Goal: Information Seeking & Learning: Learn about a topic

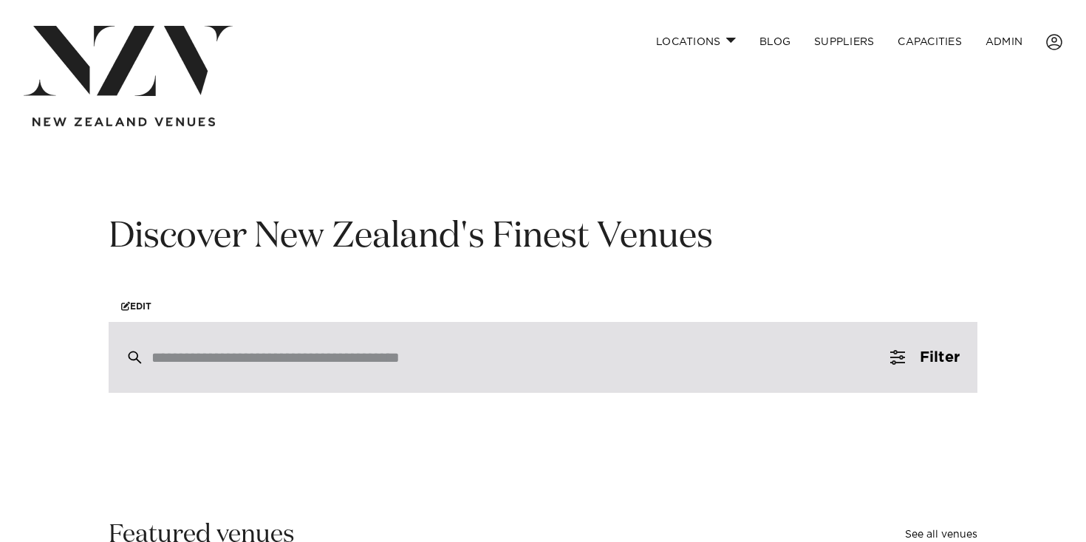
click at [346, 346] on div at bounding box center [543, 357] width 869 height 71
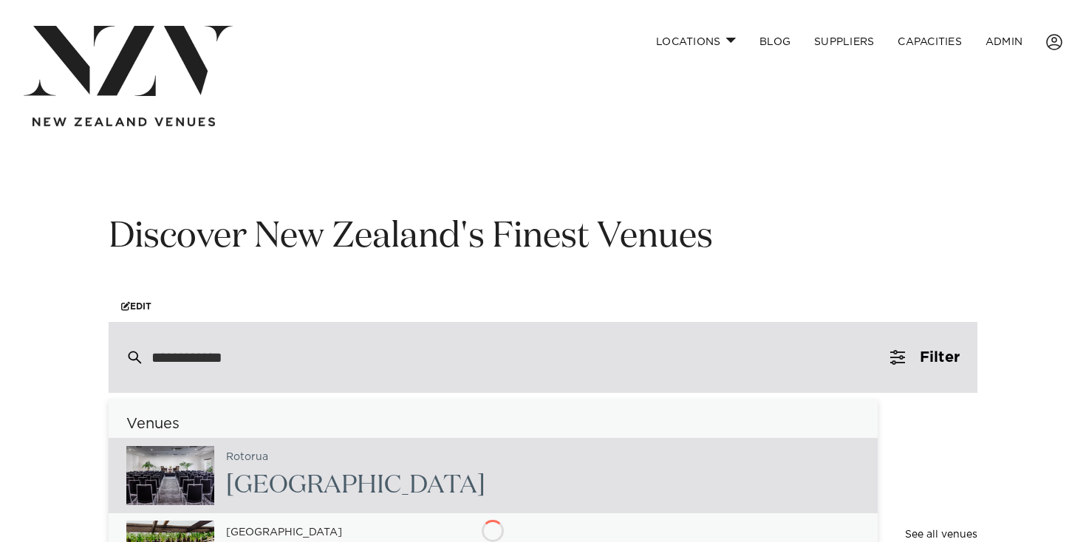
type input "**********"
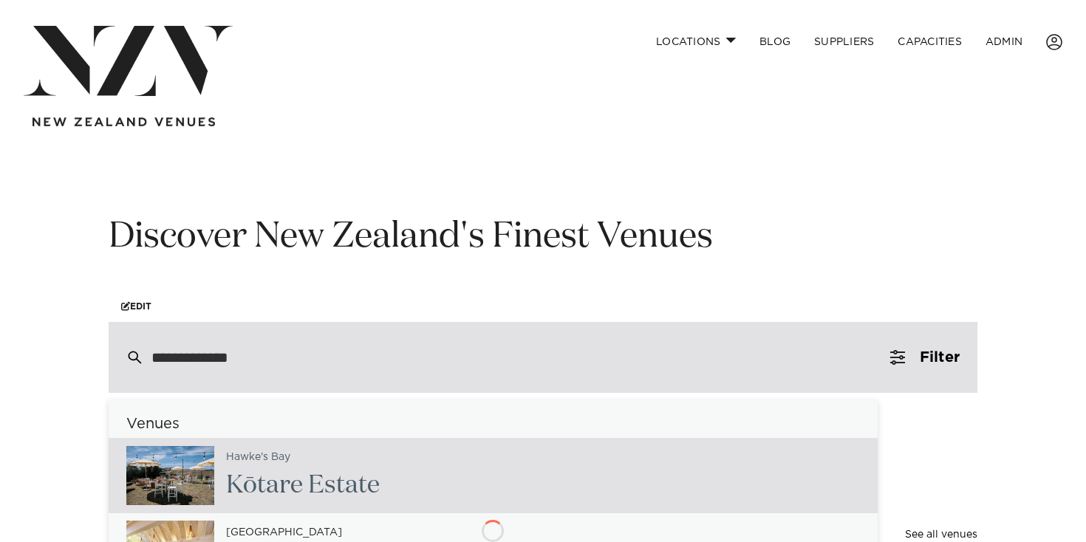
type input "**********"
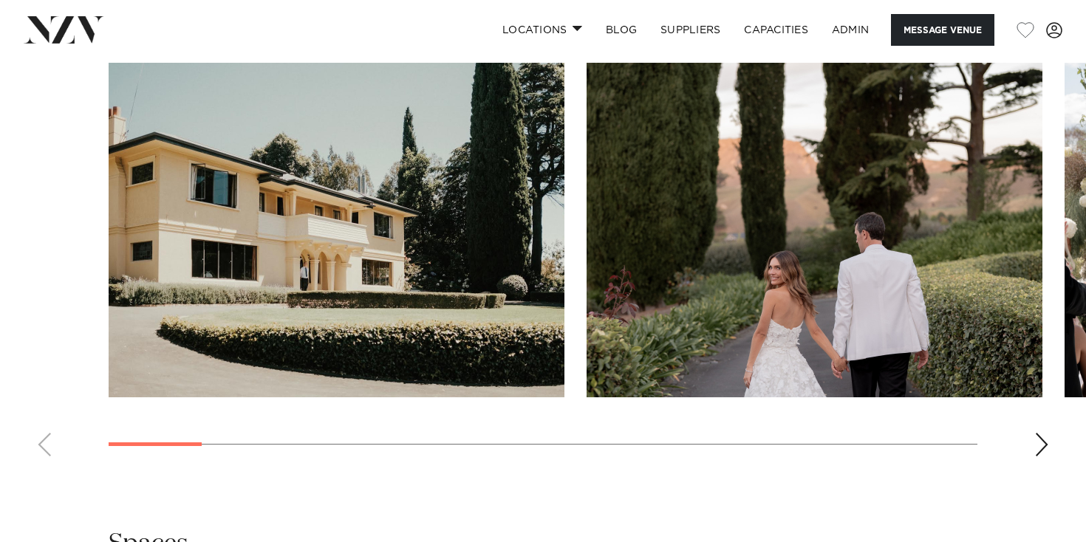
scroll to position [1412, 0]
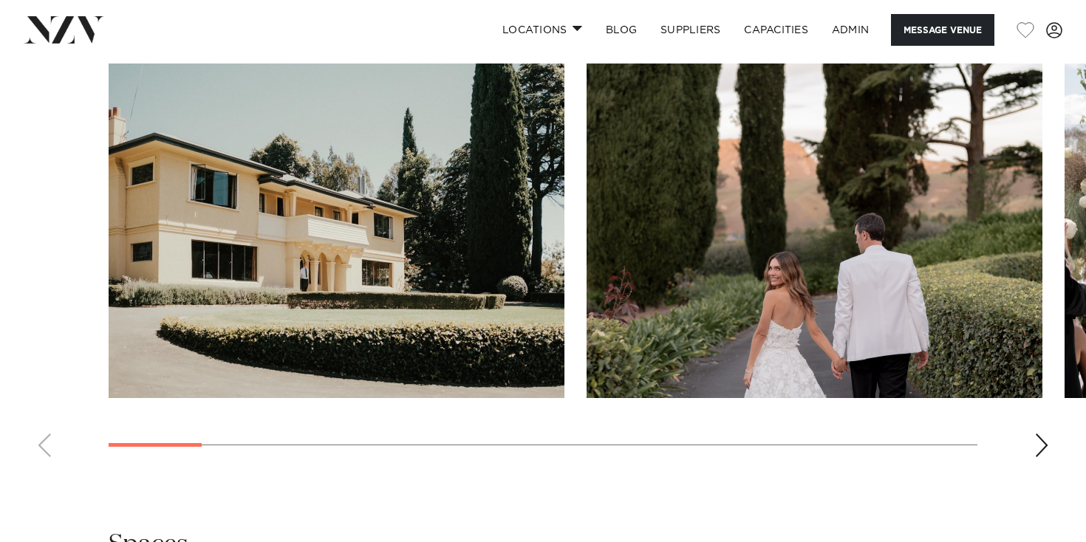
click at [1036, 434] on div "Next slide" at bounding box center [1041, 446] width 15 height 24
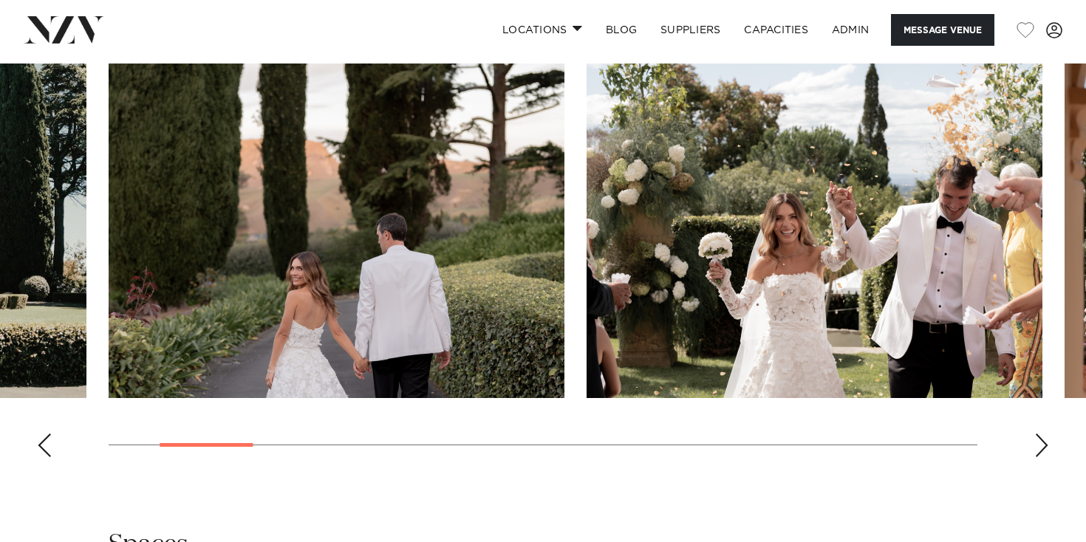
click at [1036, 434] on div "Next slide" at bounding box center [1041, 446] width 15 height 24
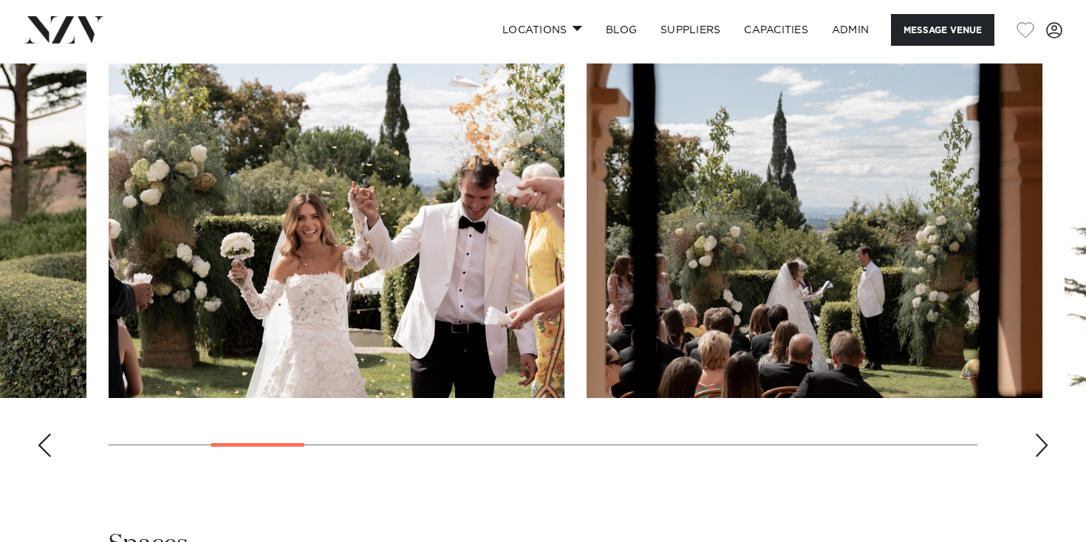
click at [1036, 434] on div "Next slide" at bounding box center [1041, 446] width 15 height 24
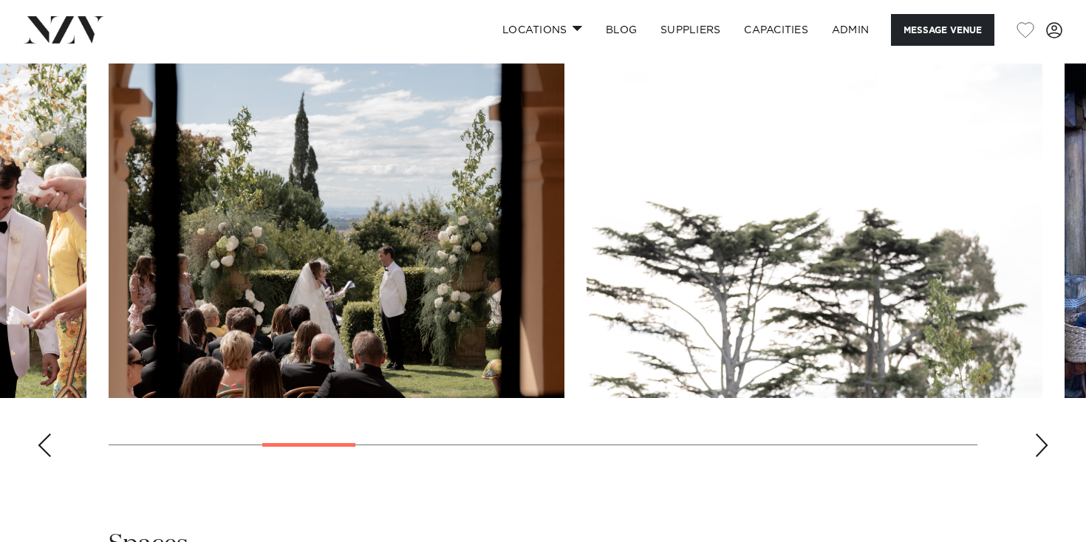
click at [1036, 434] on div "Next slide" at bounding box center [1041, 446] width 15 height 24
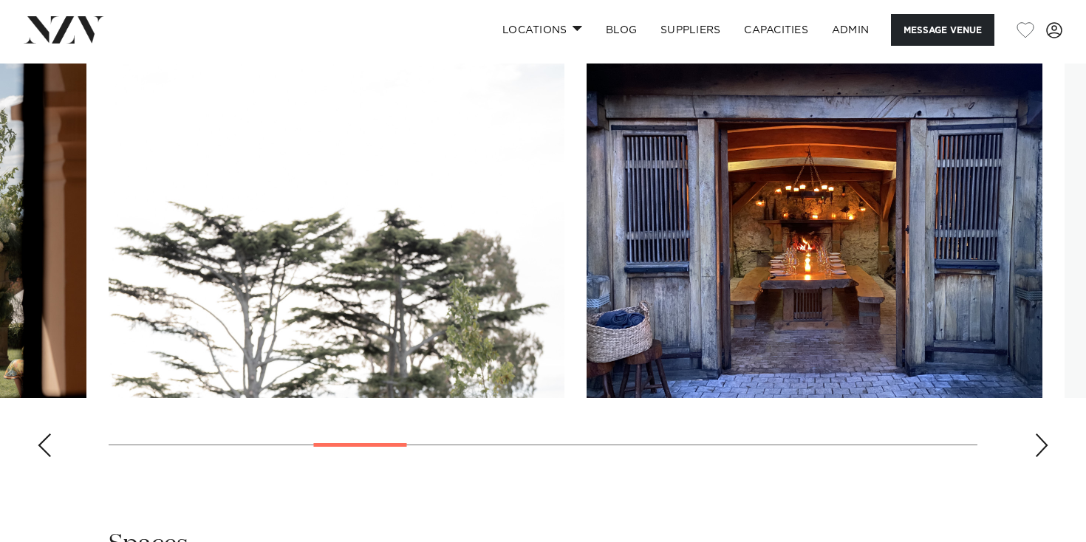
click at [1036, 434] on div "Next slide" at bounding box center [1041, 446] width 15 height 24
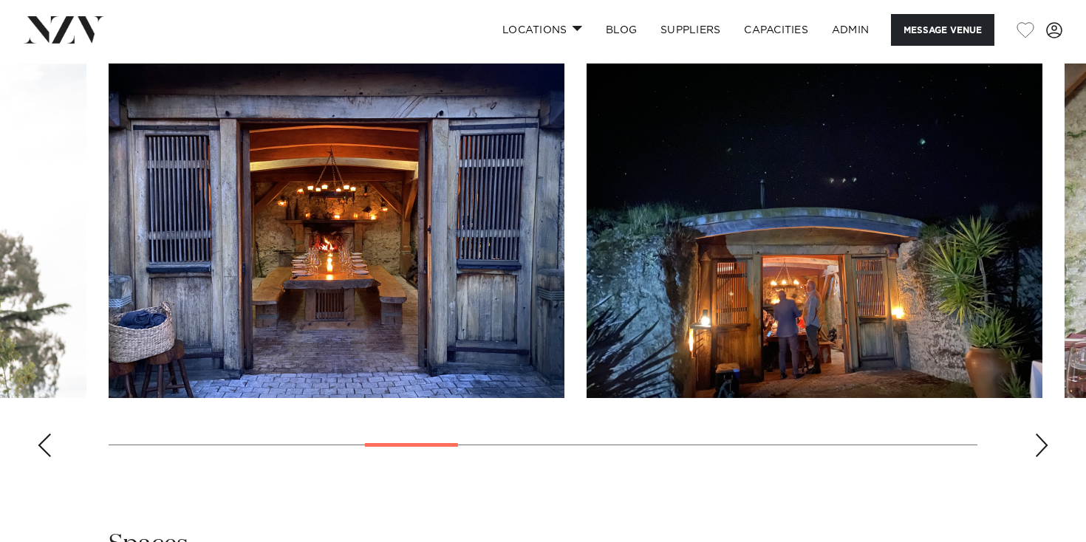
click at [1036, 434] on div "Next slide" at bounding box center [1041, 446] width 15 height 24
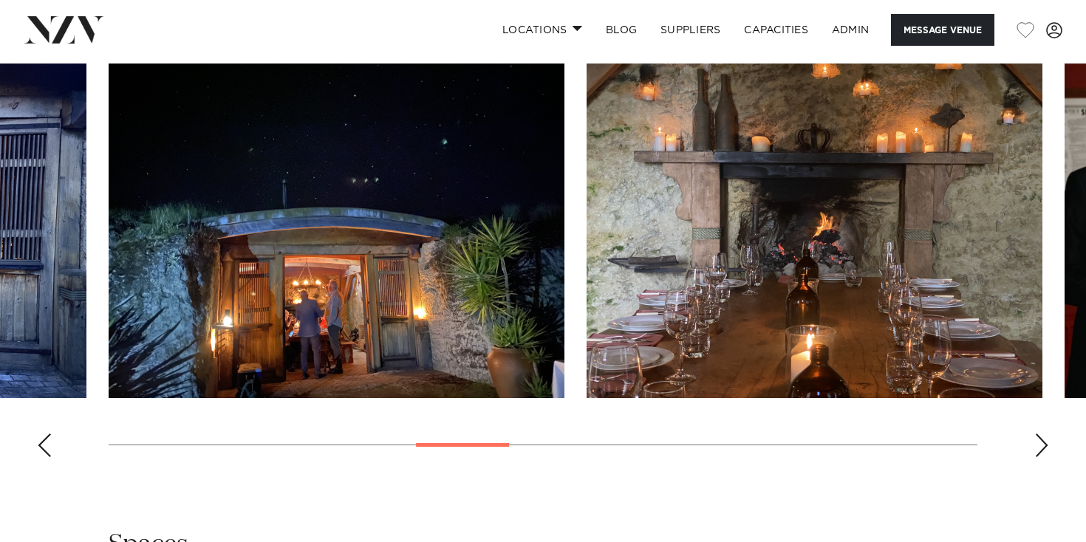
click at [1036, 434] on div "Next slide" at bounding box center [1041, 446] width 15 height 24
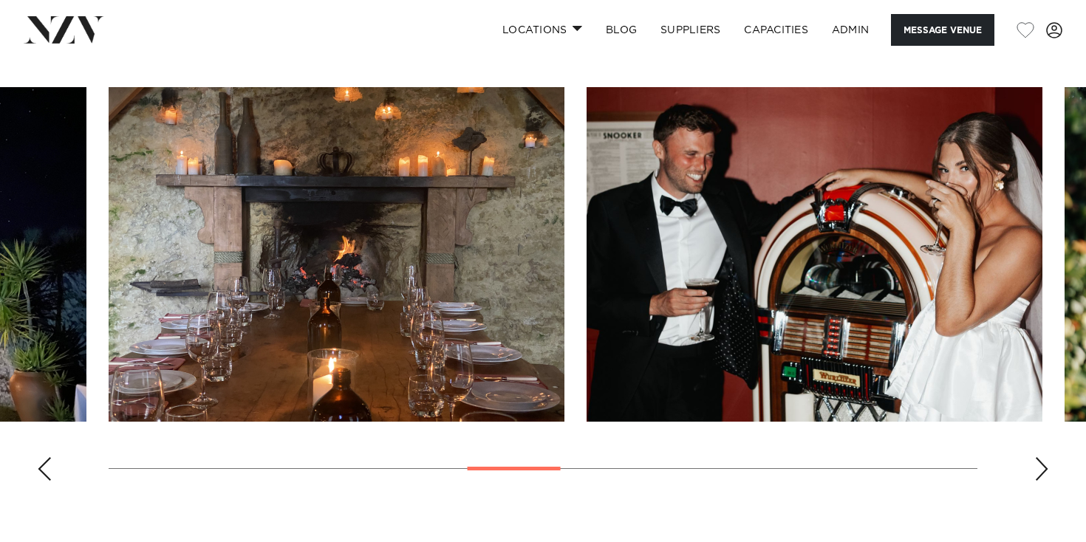
scroll to position [1388, 0]
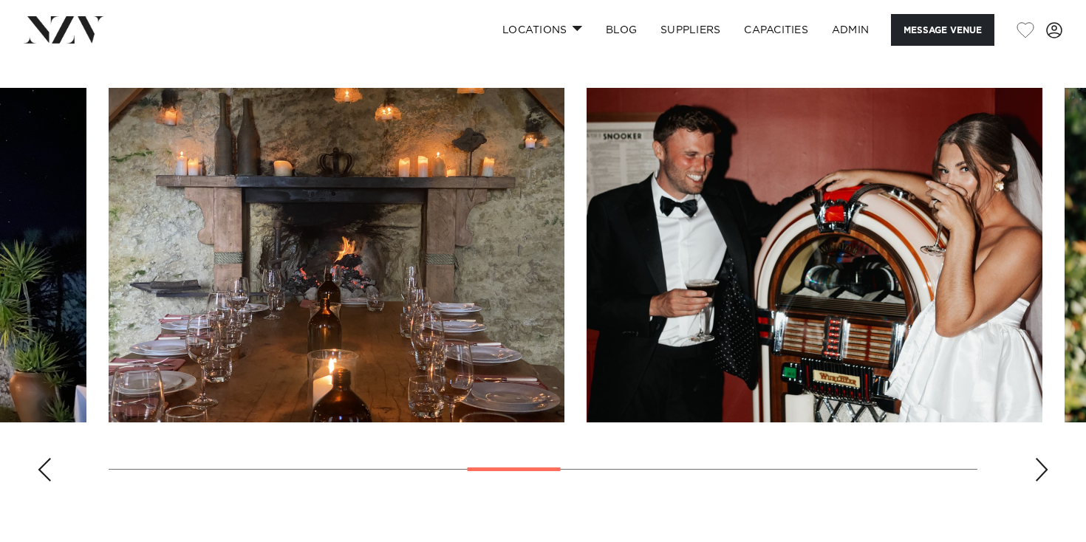
click at [1035, 458] on div "Next slide" at bounding box center [1041, 470] width 15 height 24
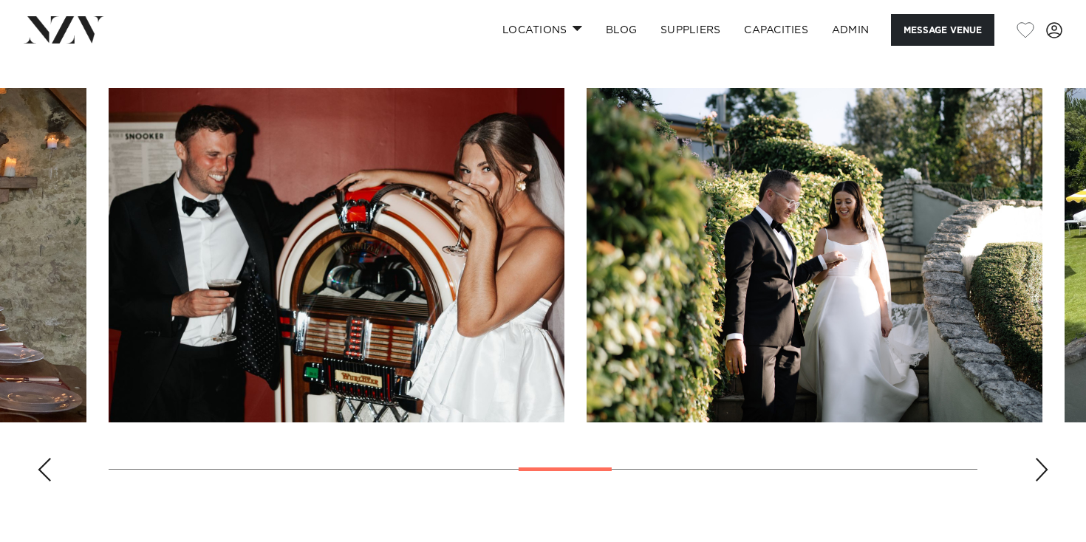
click at [1035, 458] on div "Next slide" at bounding box center [1041, 470] width 15 height 24
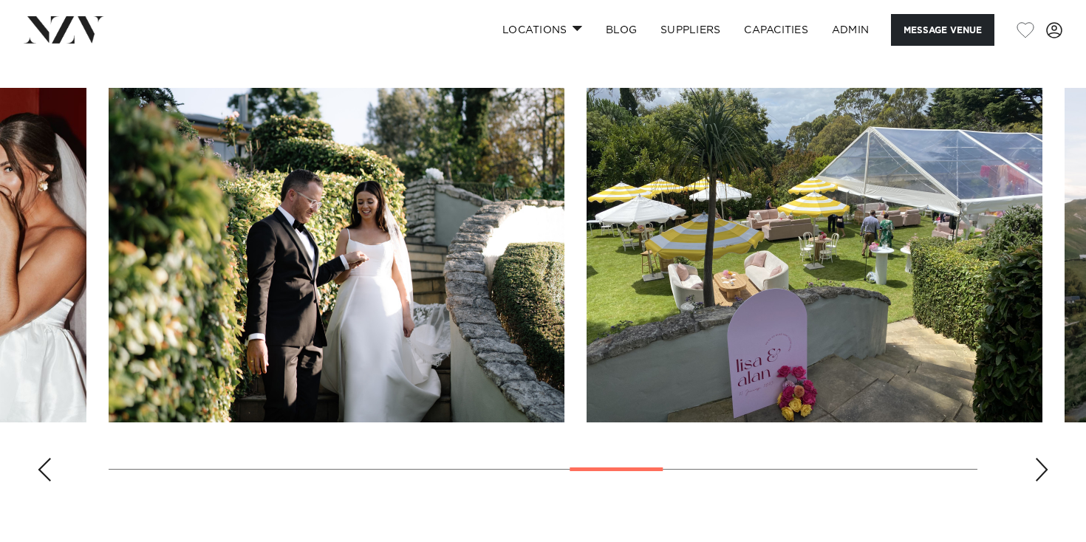
click at [1035, 458] on div "Next slide" at bounding box center [1041, 470] width 15 height 24
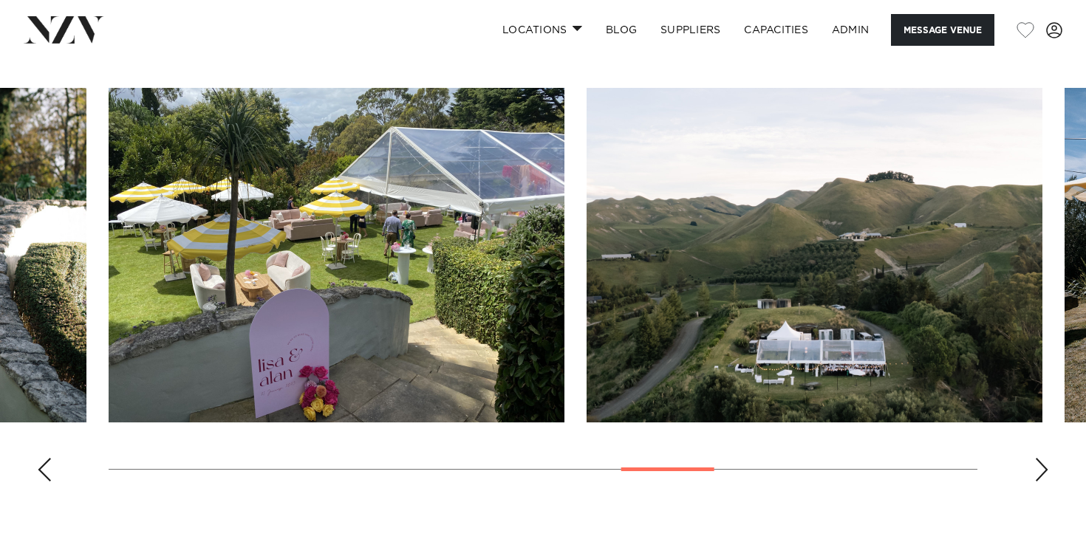
click at [1035, 458] on div "Next slide" at bounding box center [1041, 470] width 15 height 24
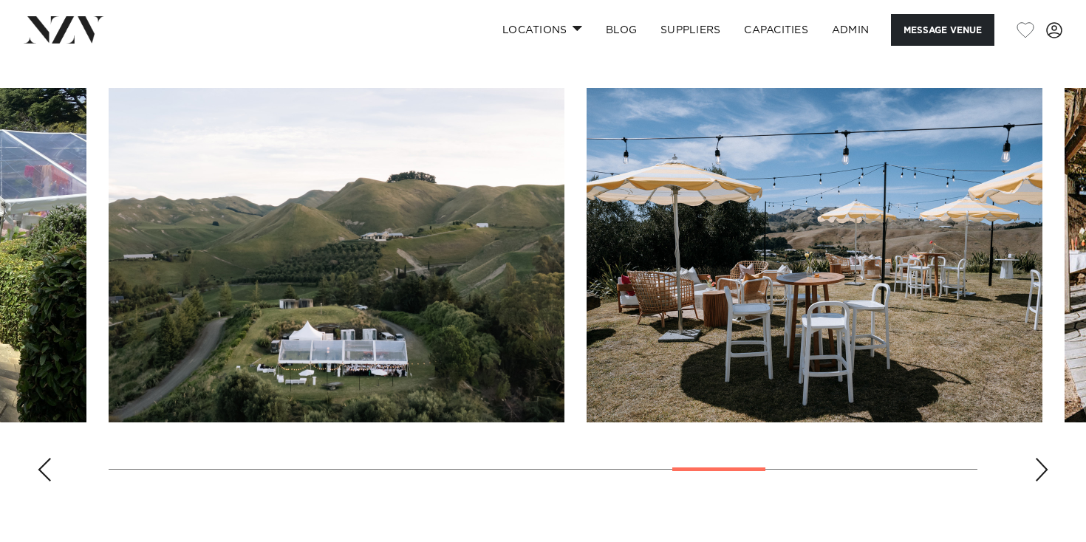
click at [1031, 434] on swiper-container at bounding box center [543, 291] width 1086 height 406
click at [1035, 458] on div "Next slide" at bounding box center [1041, 470] width 15 height 24
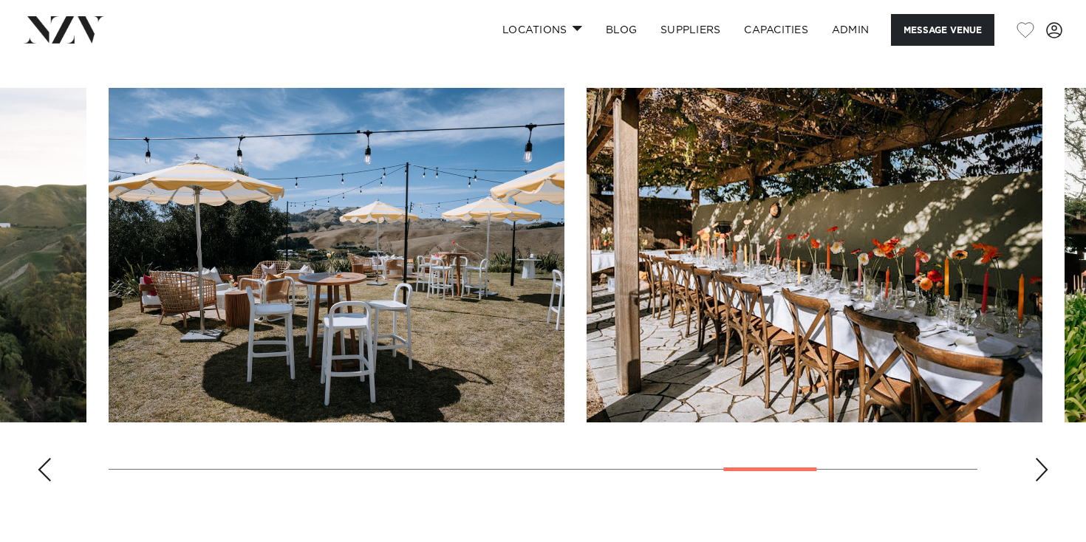
click at [1035, 458] on div "Next slide" at bounding box center [1041, 470] width 15 height 24
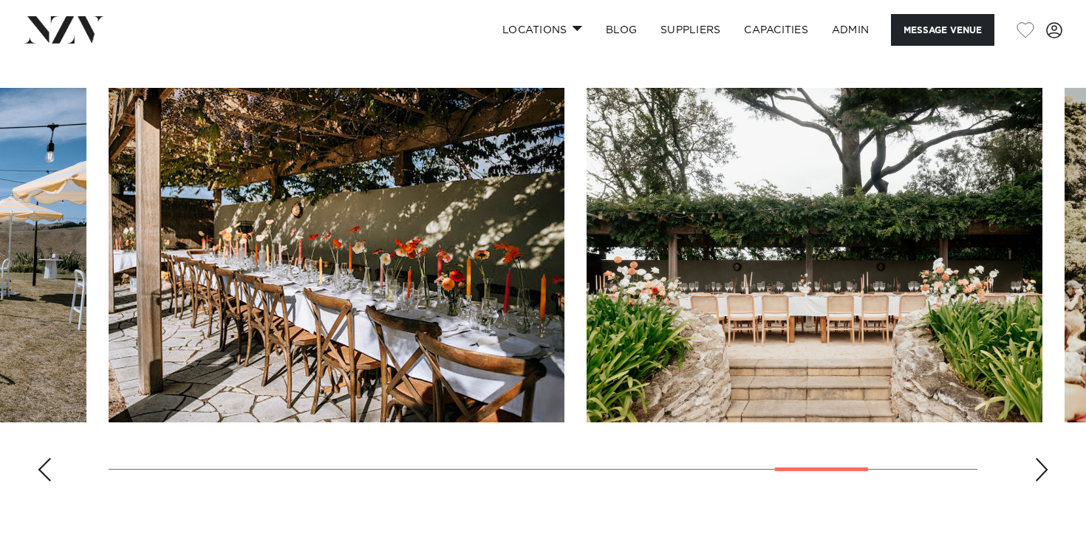
click at [1035, 458] on div "Next slide" at bounding box center [1041, 470] width 15 height 24
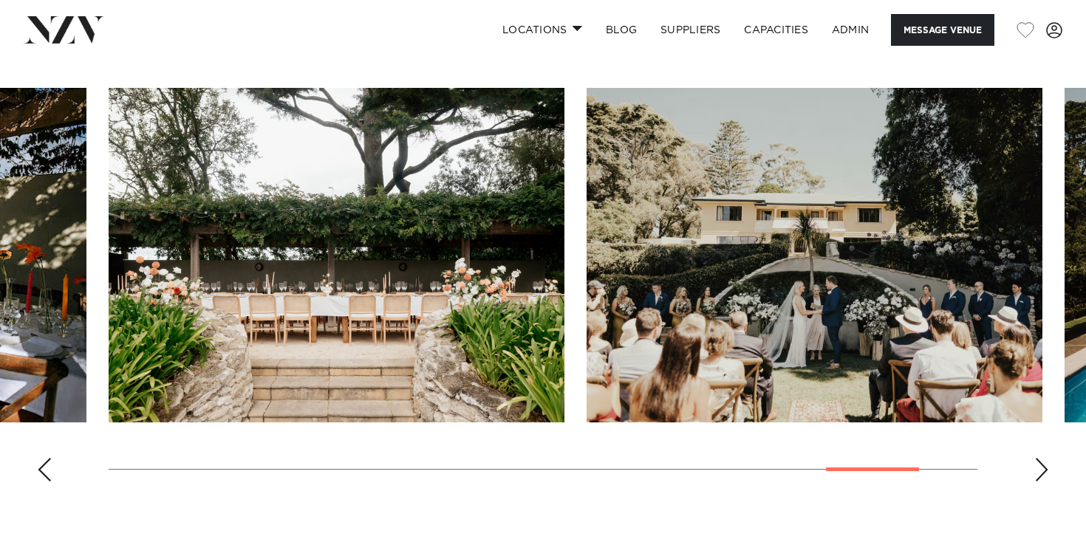
click at [1035, 458] on div "Next slide" at bounding box center [1041, 470] width 15 height 24
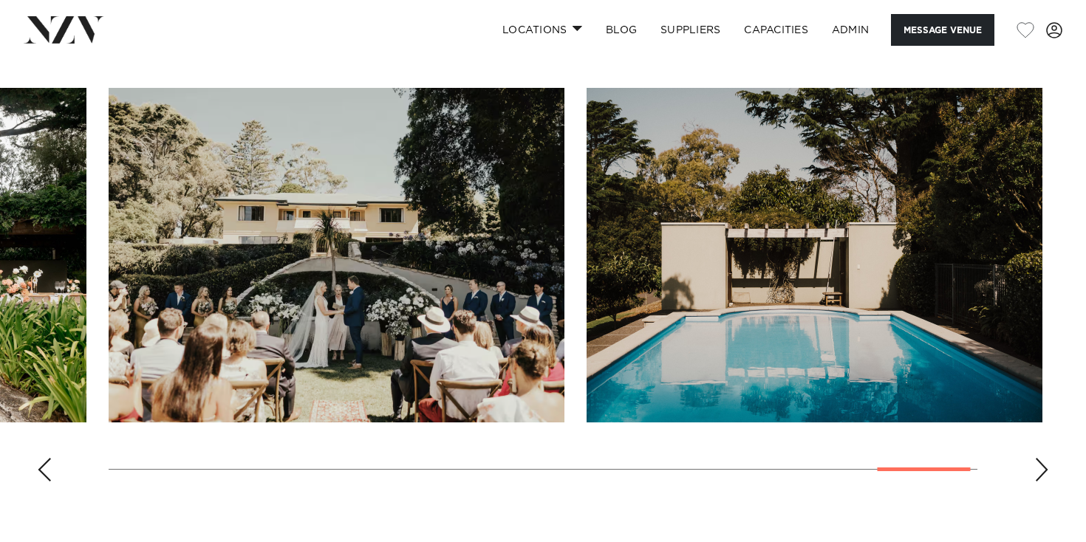
click at [1035, 458] on div "Next slide" at bounding box center [1041, 470] width 15 height 24
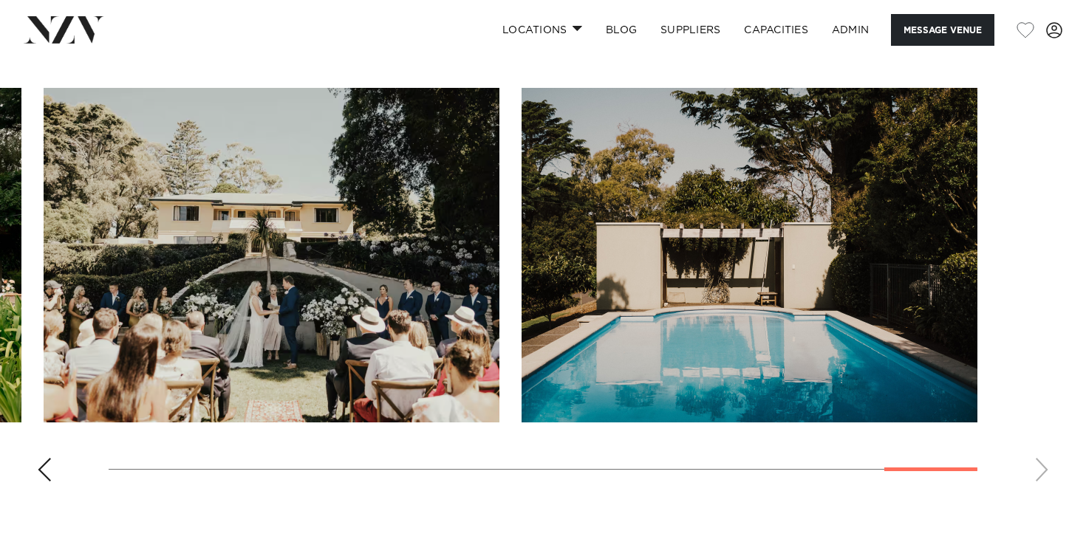
click at [51, 458] on div "Previous slide" at bounding box center [44, 470] width 15 height 24
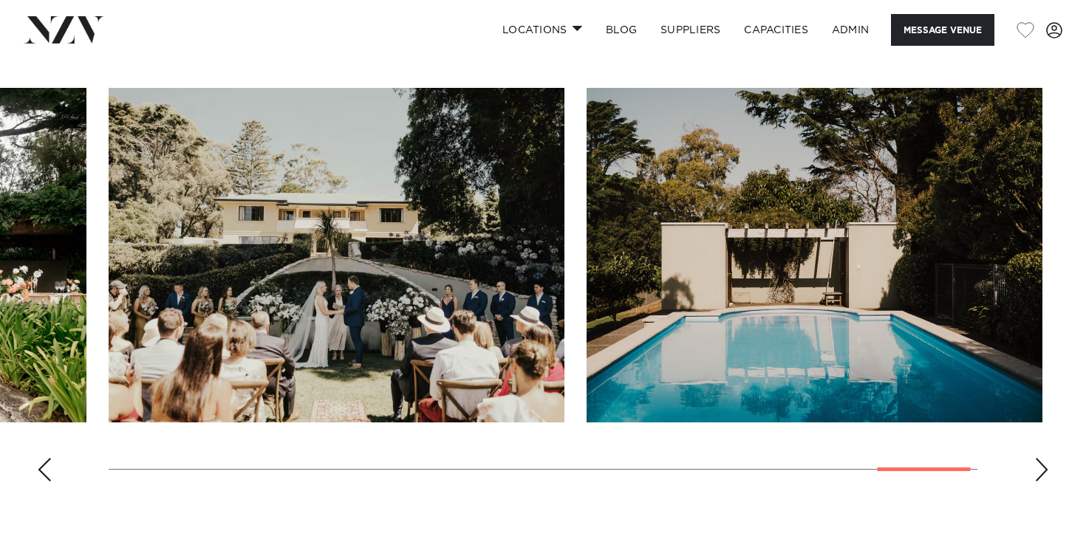
click at [51, 458] on div "Previous slide" at bounding box center [44, 470] width 15 height 24
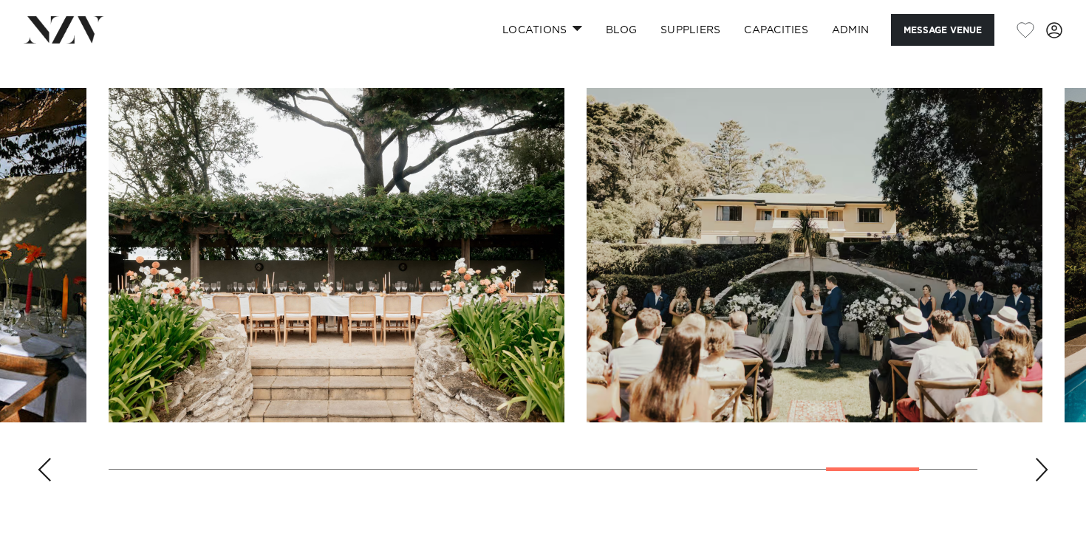
click at [51, 458] on div "Previous slide" at bounding box center [44, 470] width 15 height 24
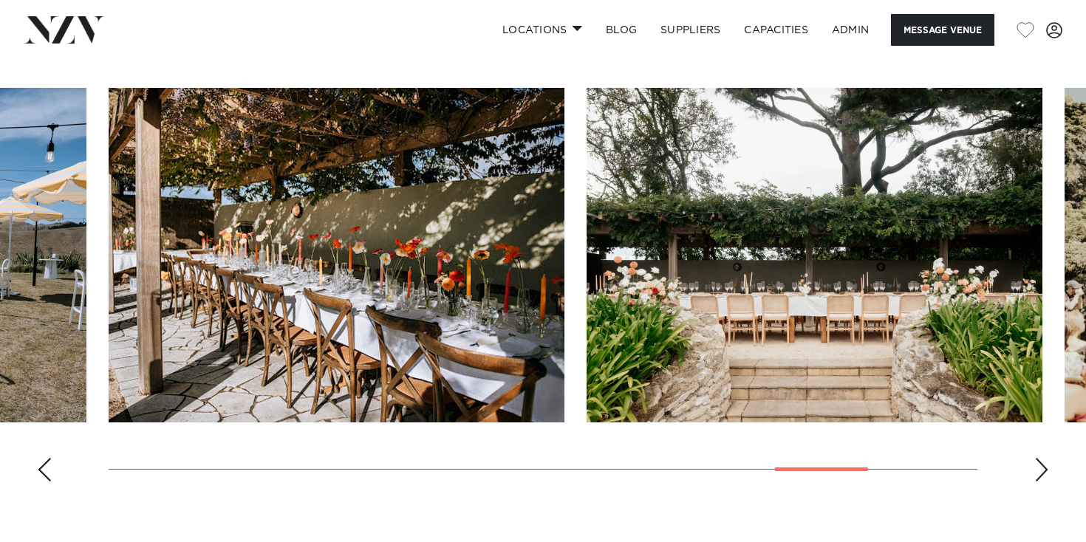
click at [51, 458] on div "Previous slide" at bounding box center [44, 470] width 15 height 24
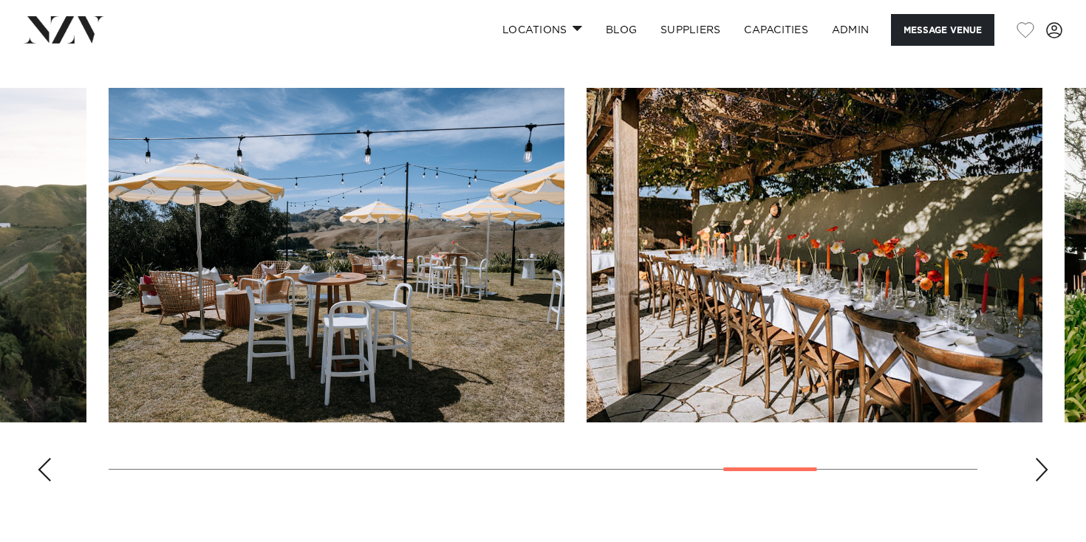
click at [51, 458] on div "Previous slide" at bounding box center [44, 470] width 15 height 24
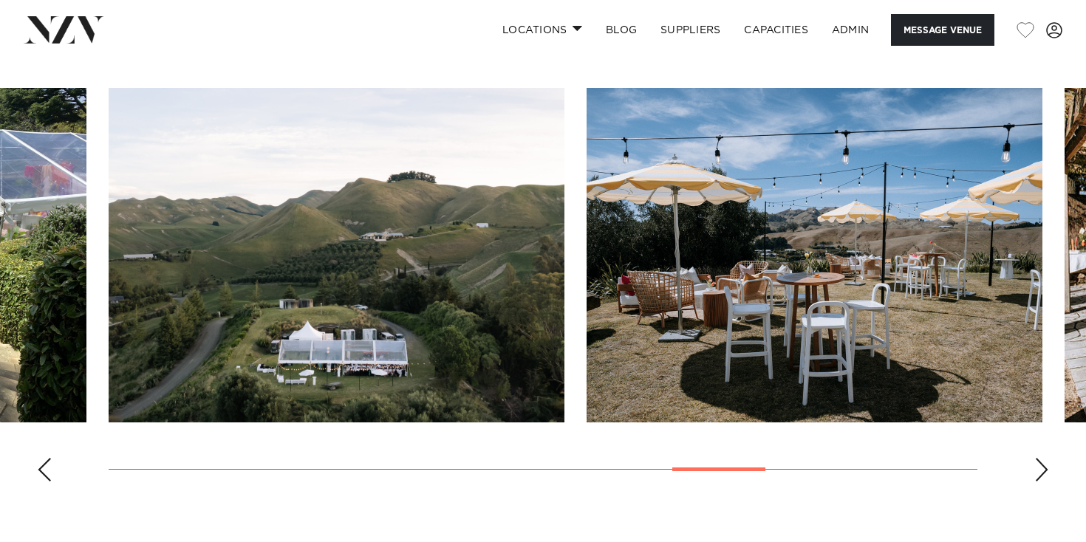
click at [51, 458] on div "Previous slide" at bounding box center [44, 470] width 15 height 24
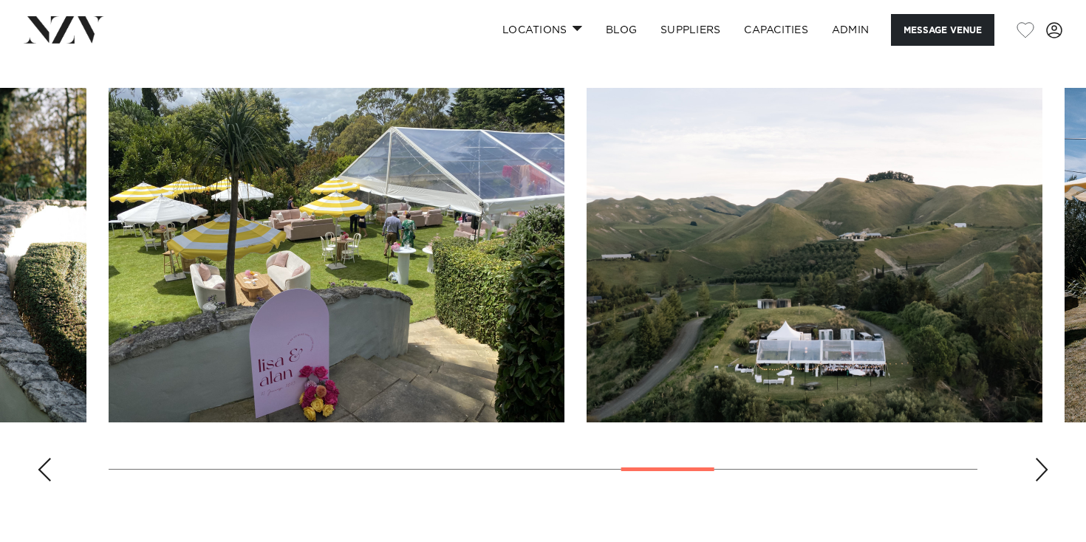
click at [1026, 439] on swiper-container at bounding box center [543, 291] width 1086 height 406
click at [1034, 458] on div "Next slide" at bounding box center [1041, 470] width 15 height 24
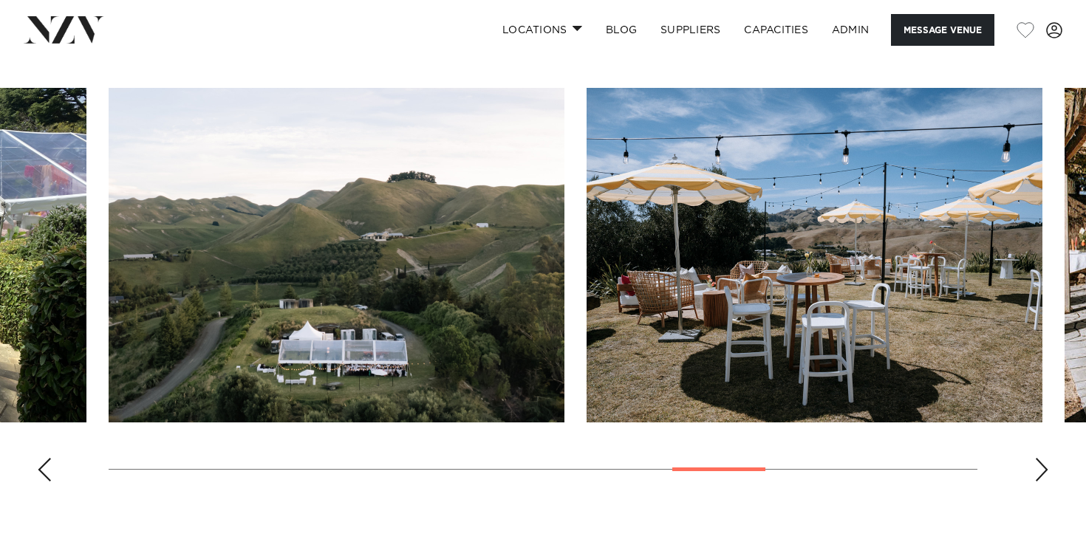
click at [1034, 458] on div "Next slide" at bounding box center [1041, 470] width 15 height 24
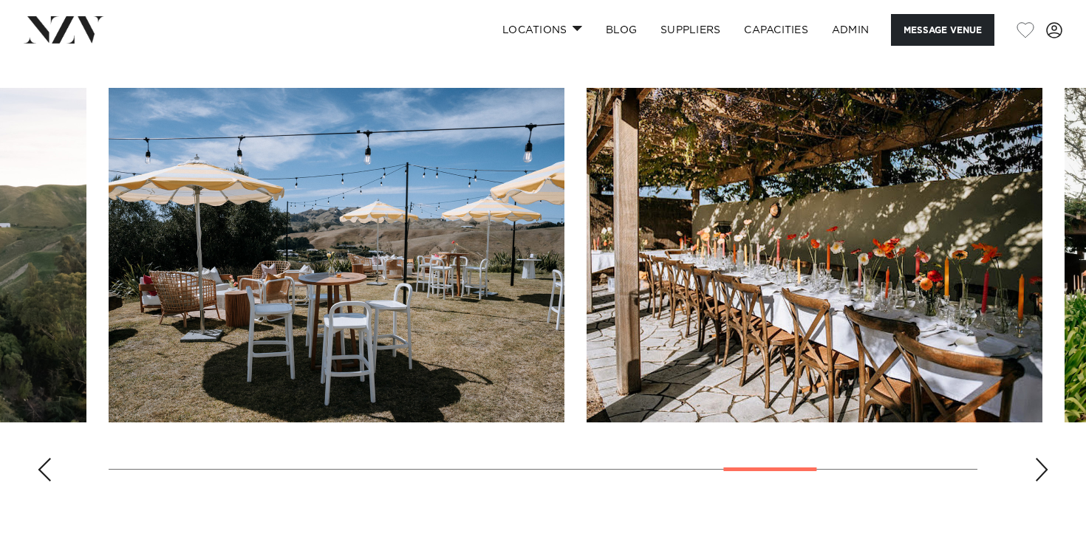
click at [1034, 458] on div "Next slide" at bounding box center [1041, 470] width 15 height 24
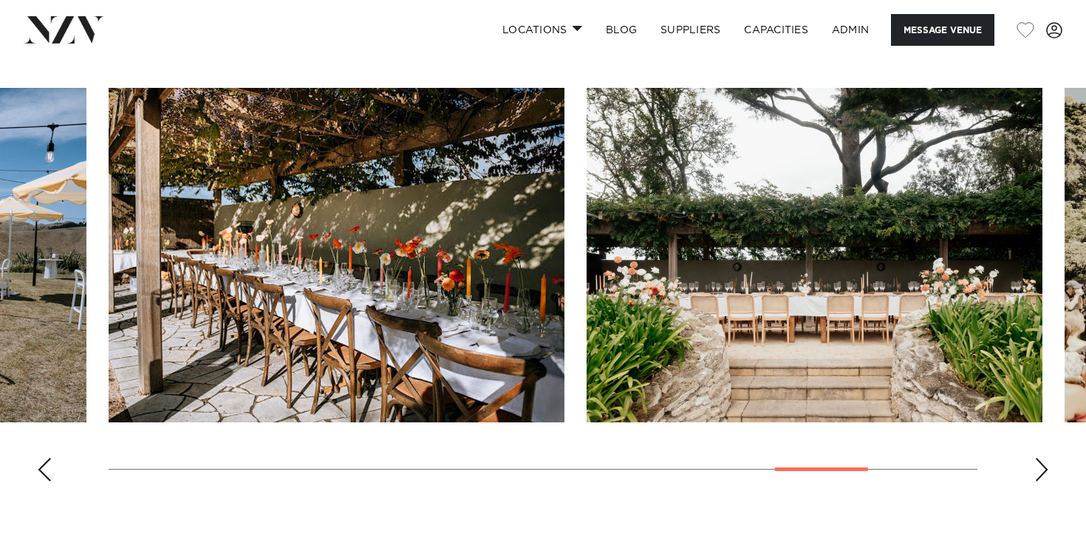
click at [1034, 458] on div "Next slide" at bounding box center [1041, 470] width 15 height 24
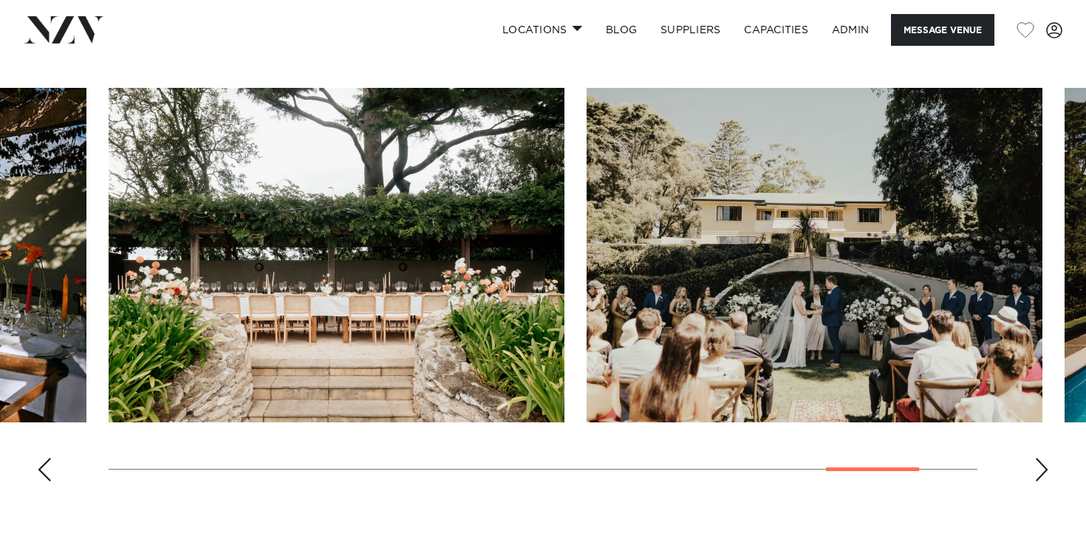
click at [1034, 458] on div "Next slide" at bounding box center [1041, 470] width 15 height 24
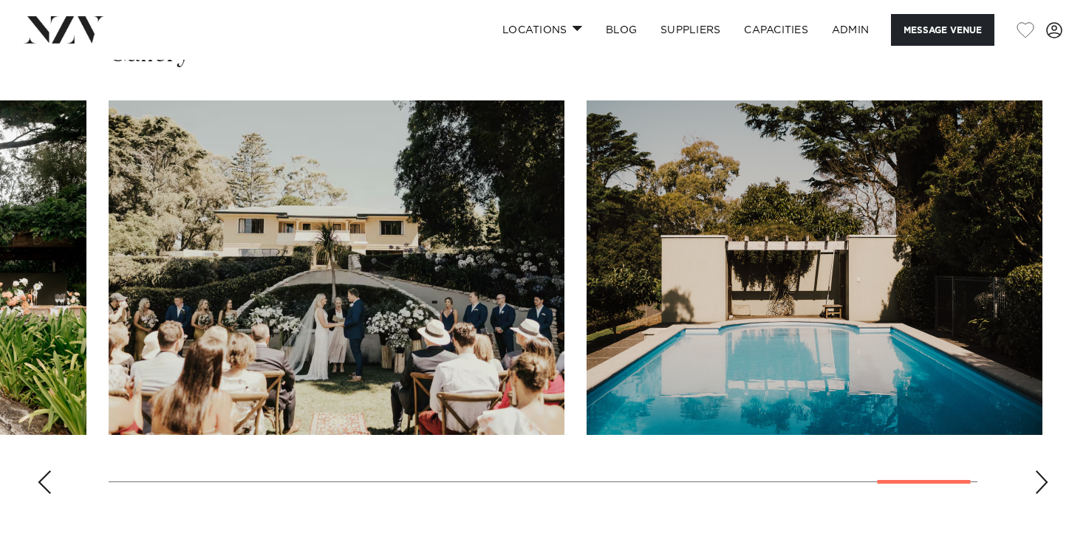
scroll to position [1367, 0]
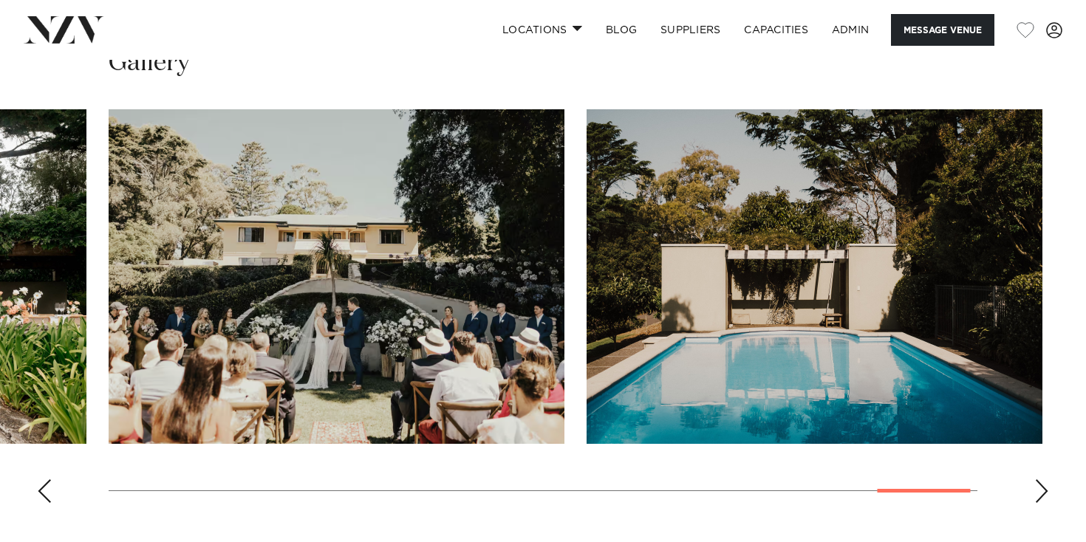
click at [62, 462] on swiper-container at bounding box center [543, 312] width 1086 height 406
click at [43, 479] on div "Previous slide" at bounding box center [44, 491] width 15 height 24
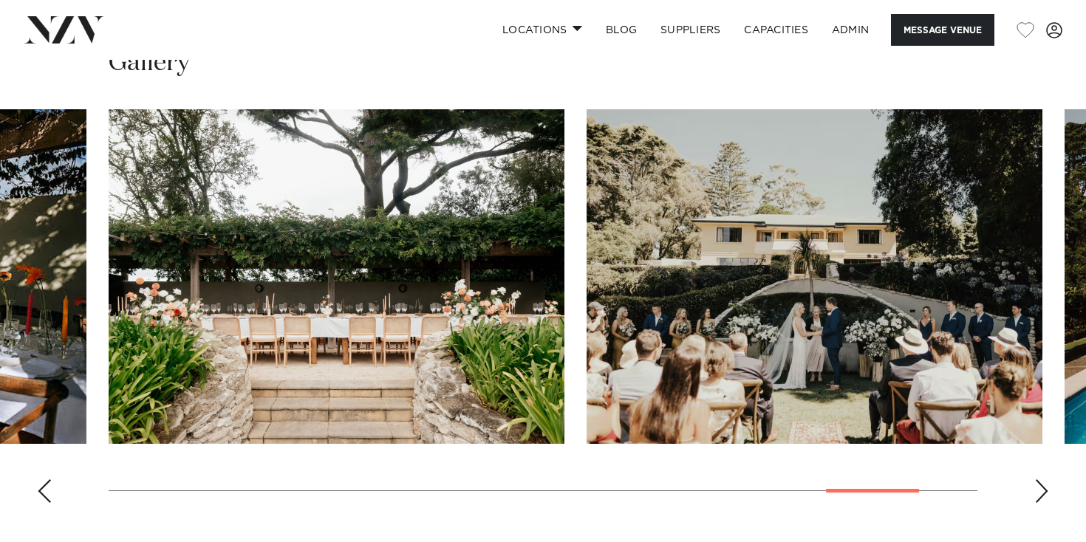
click at [43, 479] on div "Previous slide" at bounding box center [44, 491] width 15 height 24
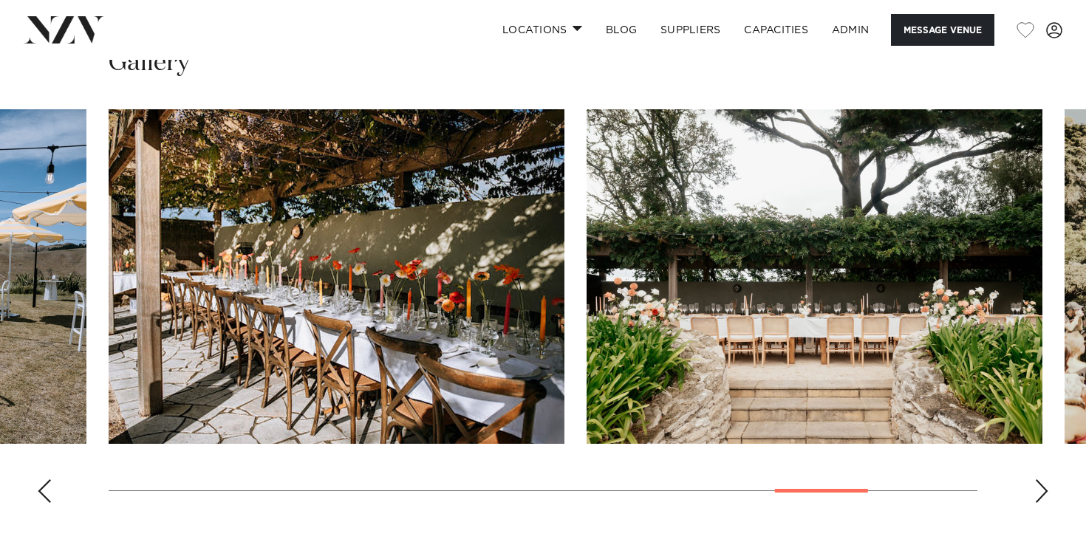
click at [1040, 479] on div "Next slide" at bounding box center [1041, 491] width 15 height 24
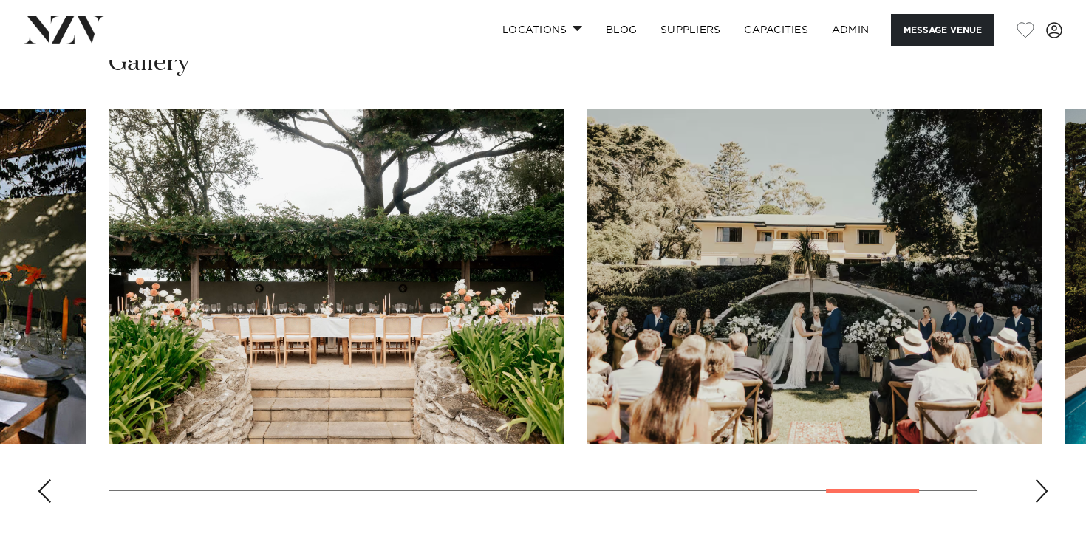
click at [1040, 479] on div "Next slide" at bounding box center [1041, 491] width 15 height 24
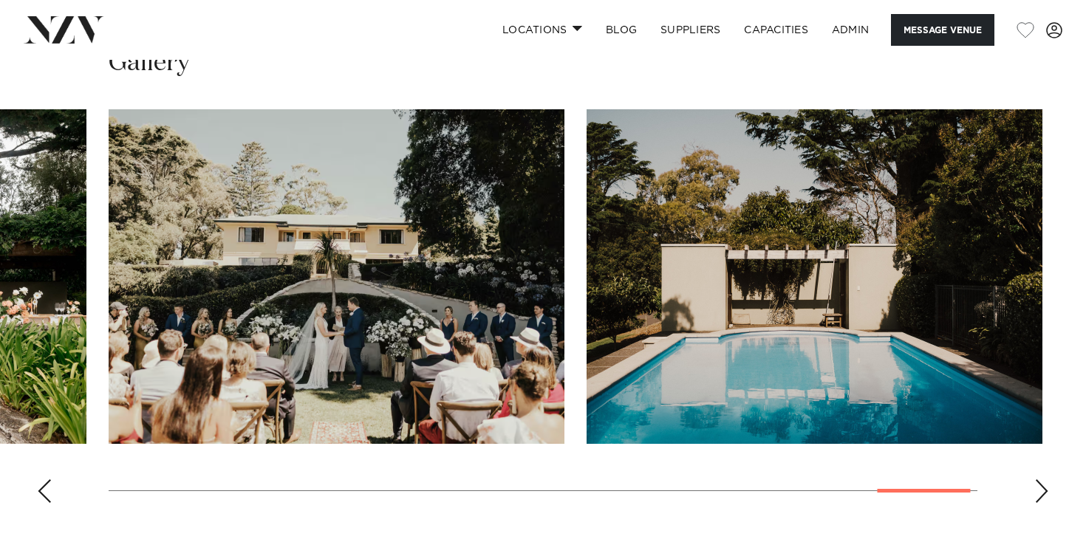
click at [1040, 479] on div "Next slide" at bounding box center [1041, 491] width 15 height 24
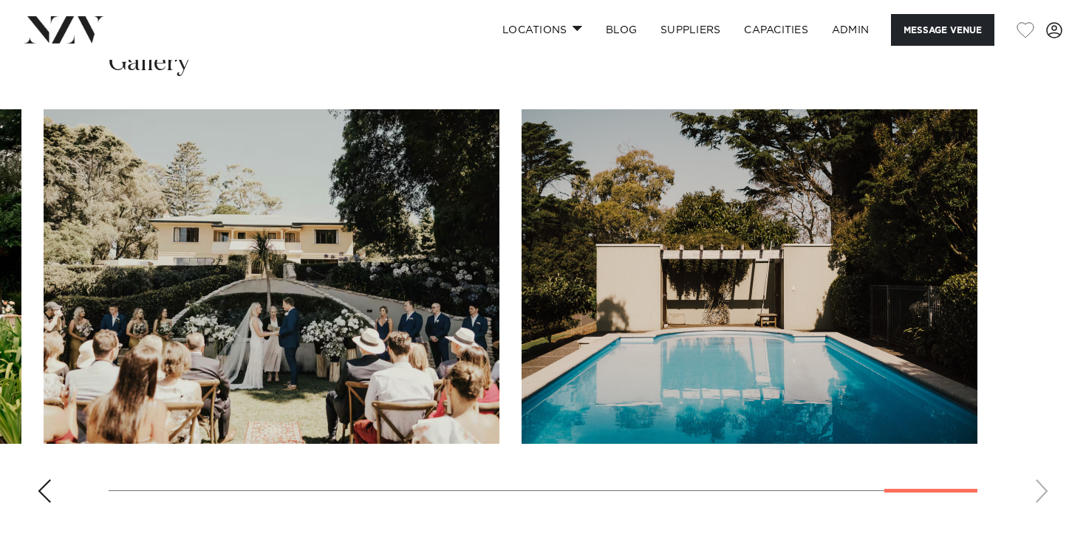
click at [46, 479] on div "Previous slide" at bounding box center [44, 491] width 15 height 24
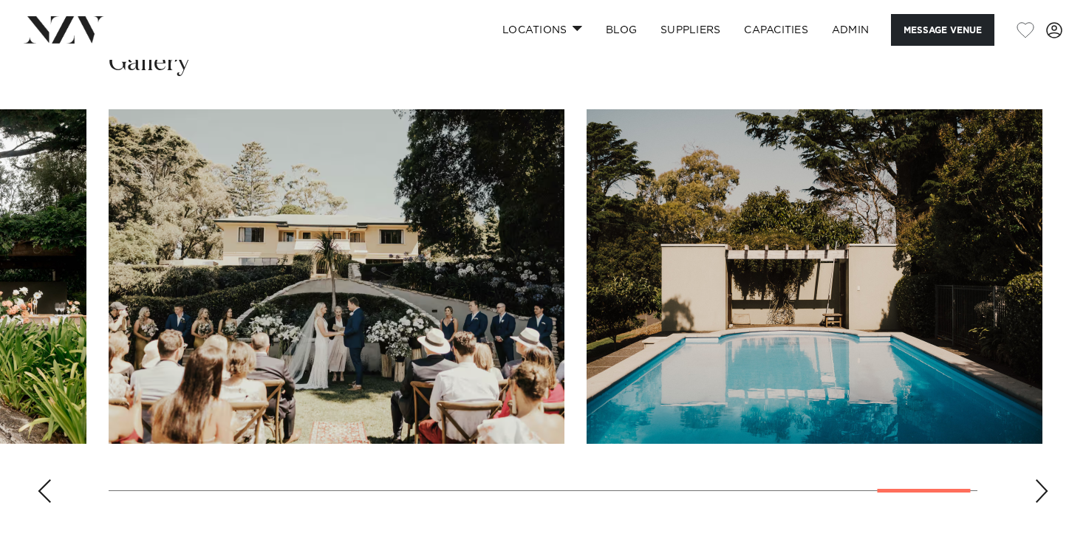
click at [46, 479] on div "Previous slide" at bounding box center [44, 491] width 15 height 24
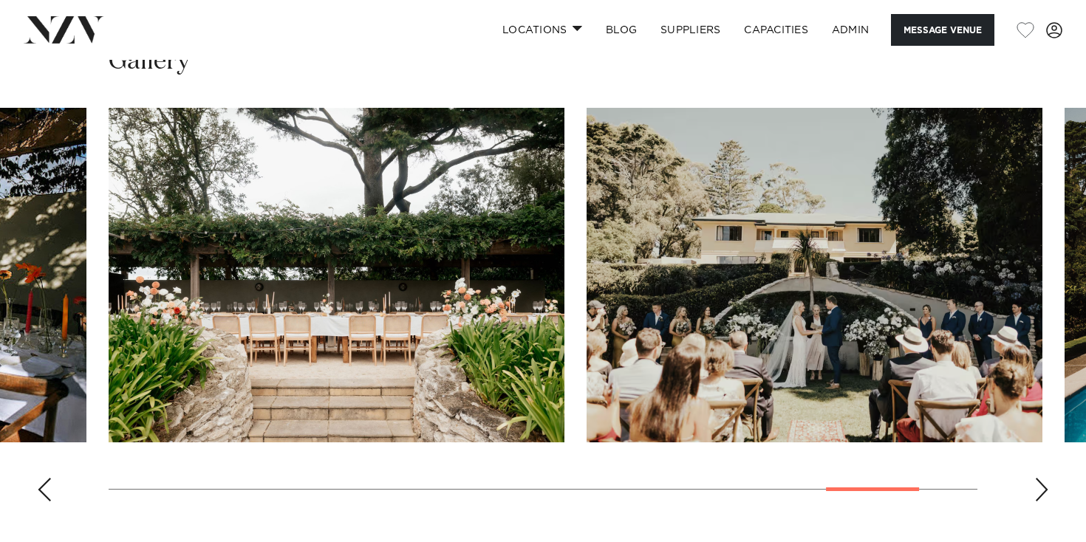
click at [47, 478] on div "Previous slide" at bounding box center [44, 490] width 15 height 24
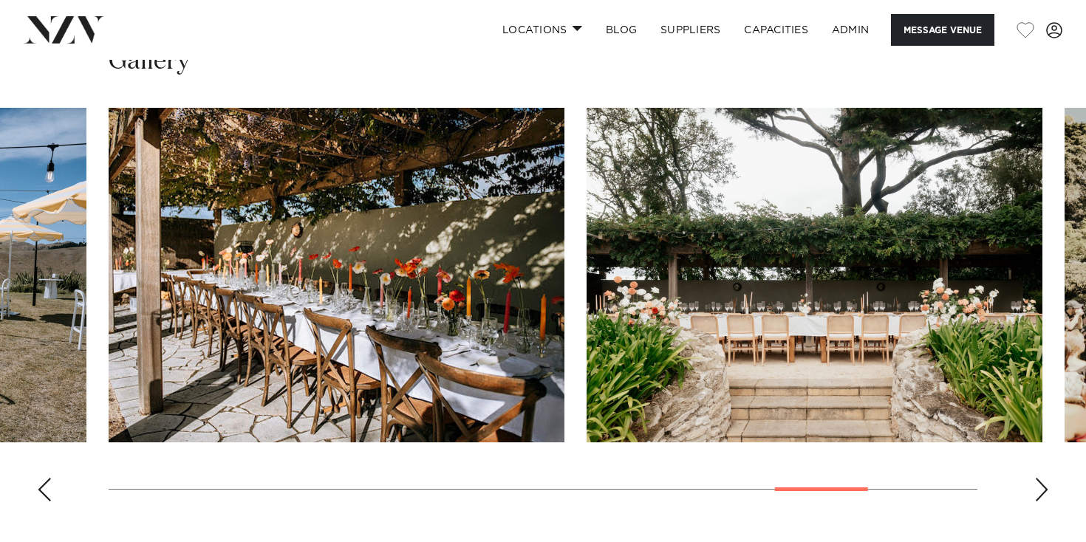
click at [47, 478] on div "Previous slide" at bounding box center [44, 490] width 15 height 24
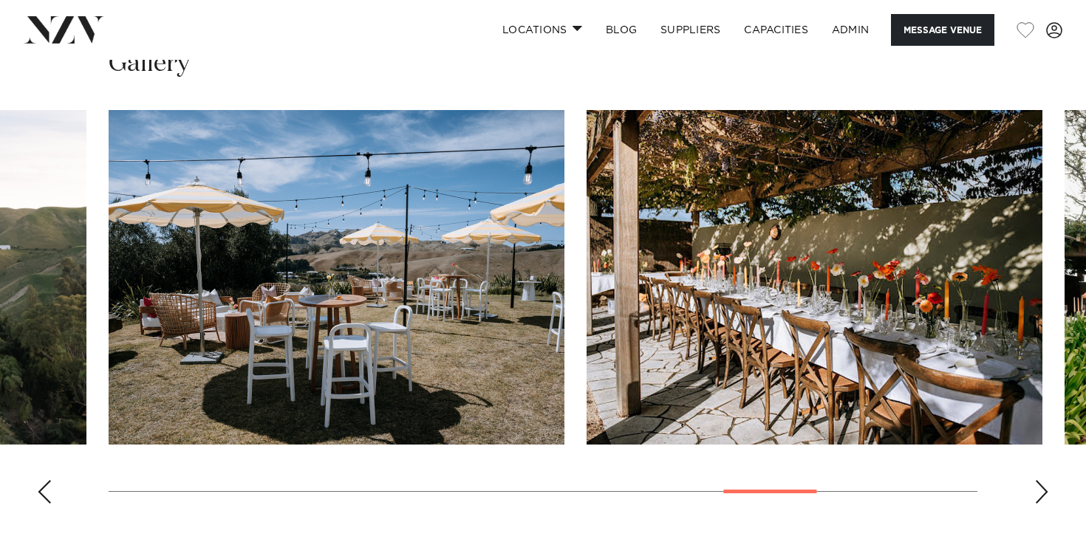
click at [47, 480] on div "Previous slide" at bounding box center [44, 492] width 15 height 24
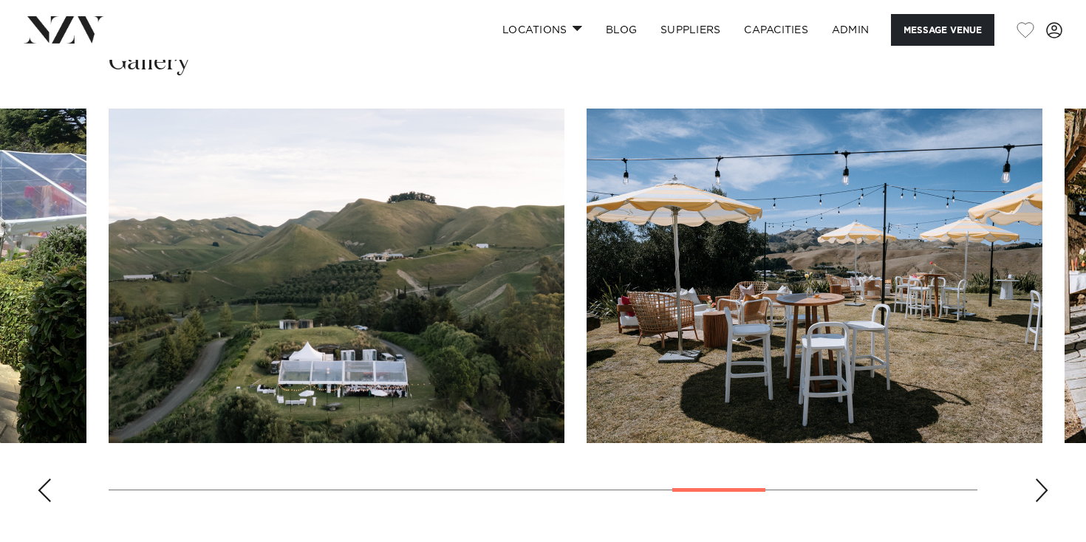
click at [47, 479] on div "Previous slide" at bounding box center [44, 491] width 15 height 24
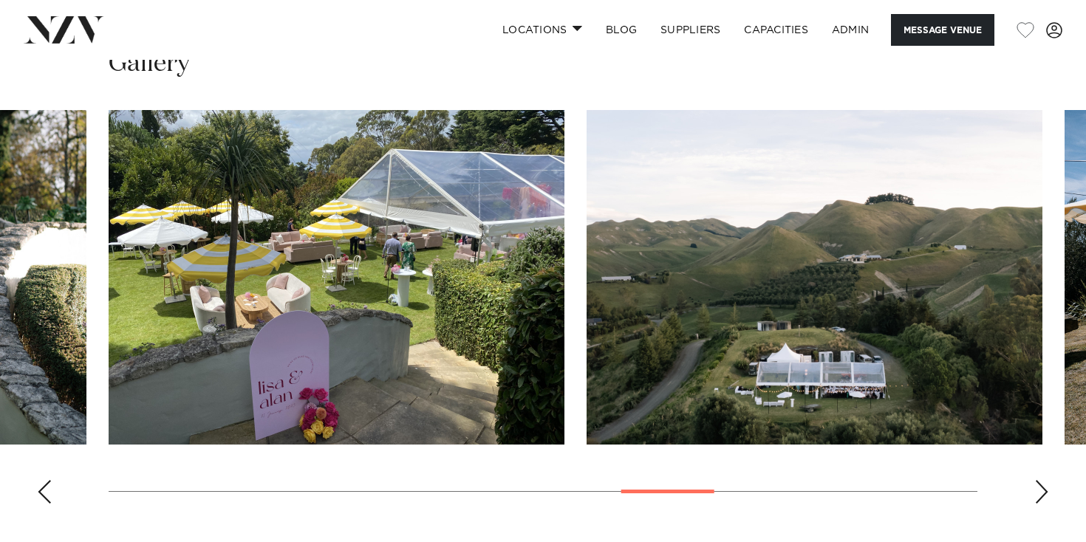
scroll to position [1361, 0]
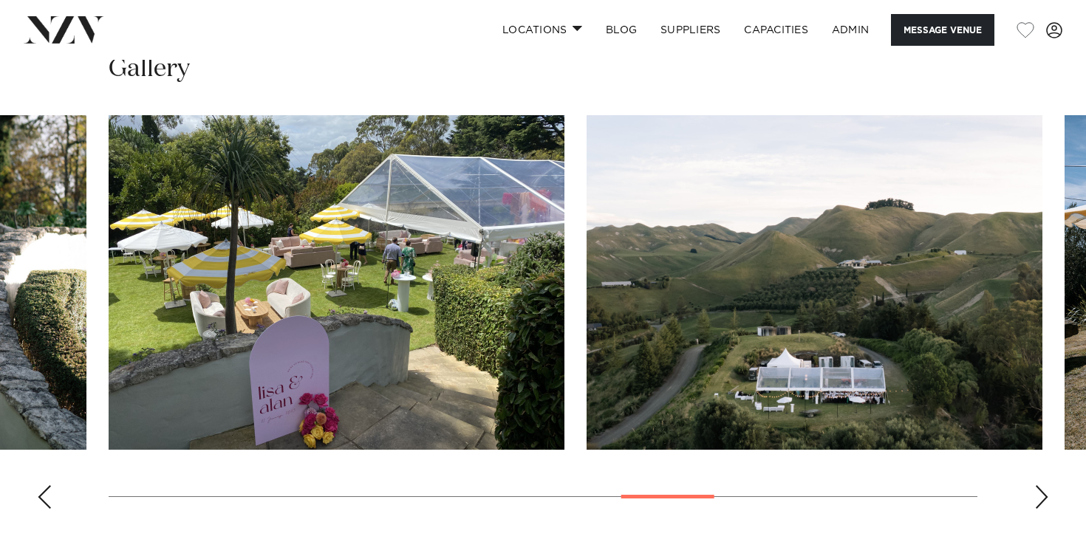
click at [47, 485] on div "Previous slide" at bounding box center [44, 497] width 15 height 24
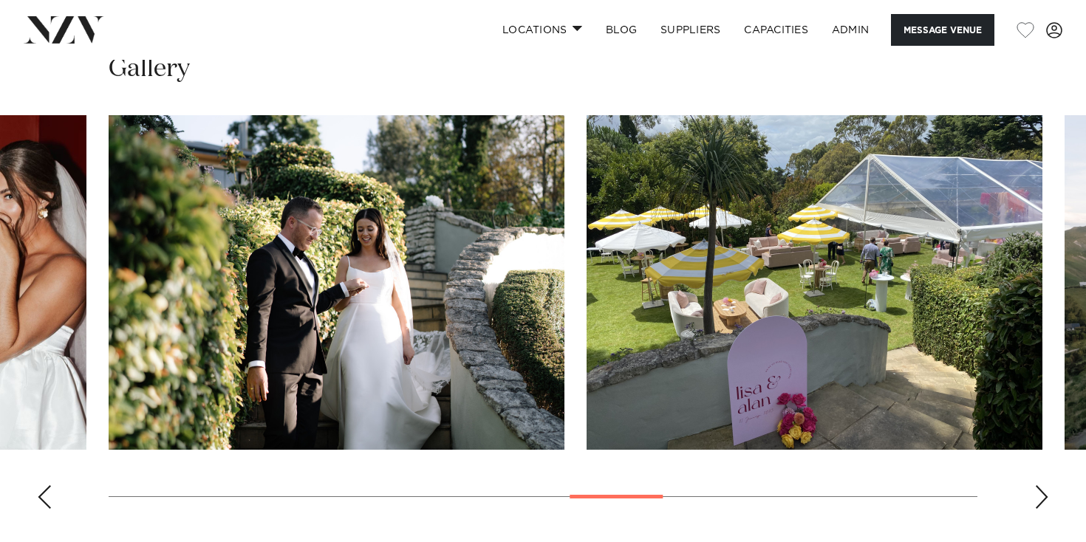
click at [1028, 460] on swiper-container at bounding box center [543, 318] width 1086 height 406
click at [1038, 485] on div "Next slide" at bounding box center [1041, 497] width 15 height 24
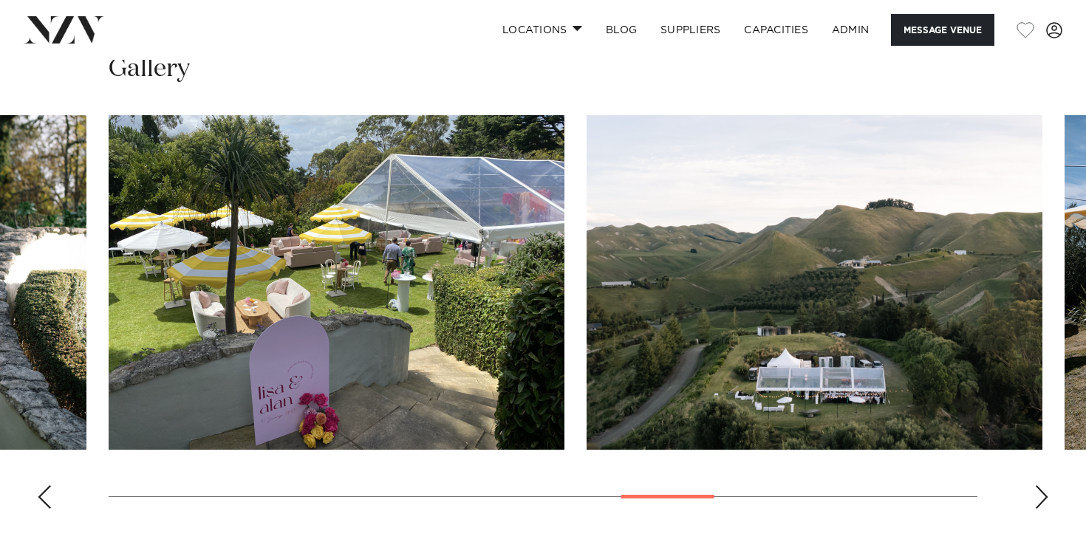
click at [1038, 485] on div "Next slide" at bounding box center [1041, 497] width 15 height 24
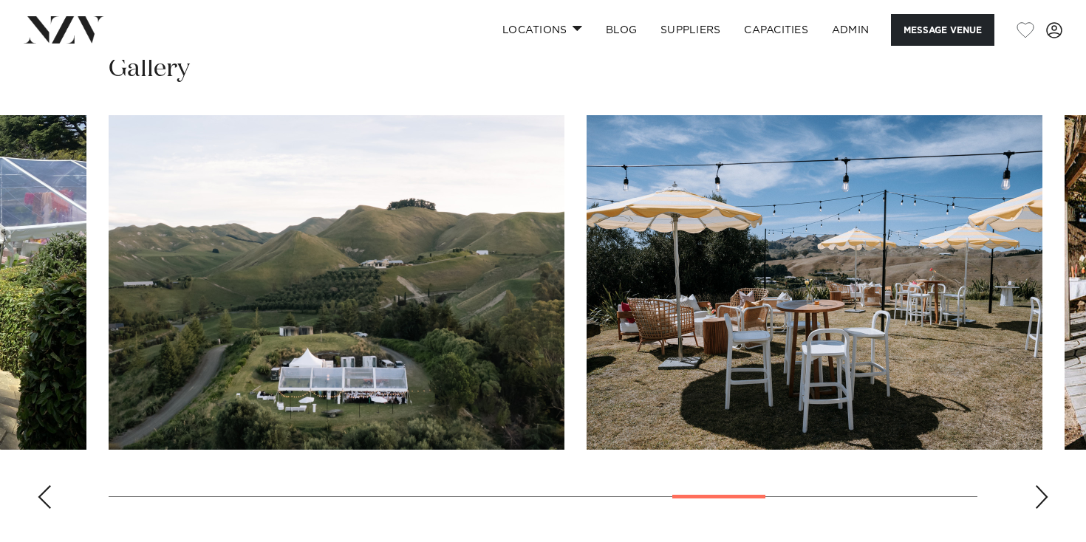
click at [493, 227] on img "12 / 17" at bounding box center [337, 282] width 456 height 335
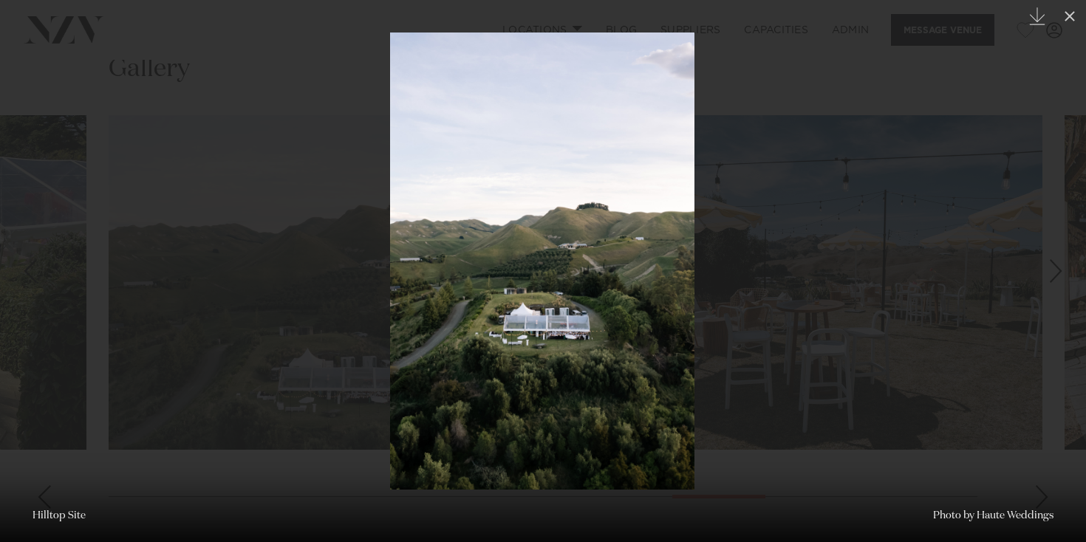
click at [679, 65] on img at bounding box center [542, 261] width 304 height 457
click at [826, 68] on div at bounding box center [543, 271] width 1086 height 542
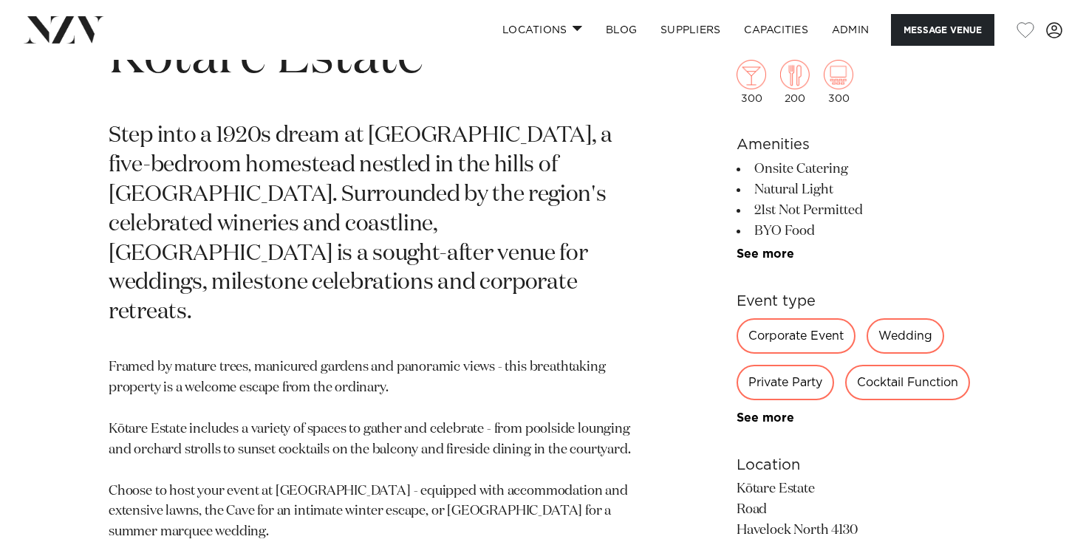
scroll to position [623, 0]
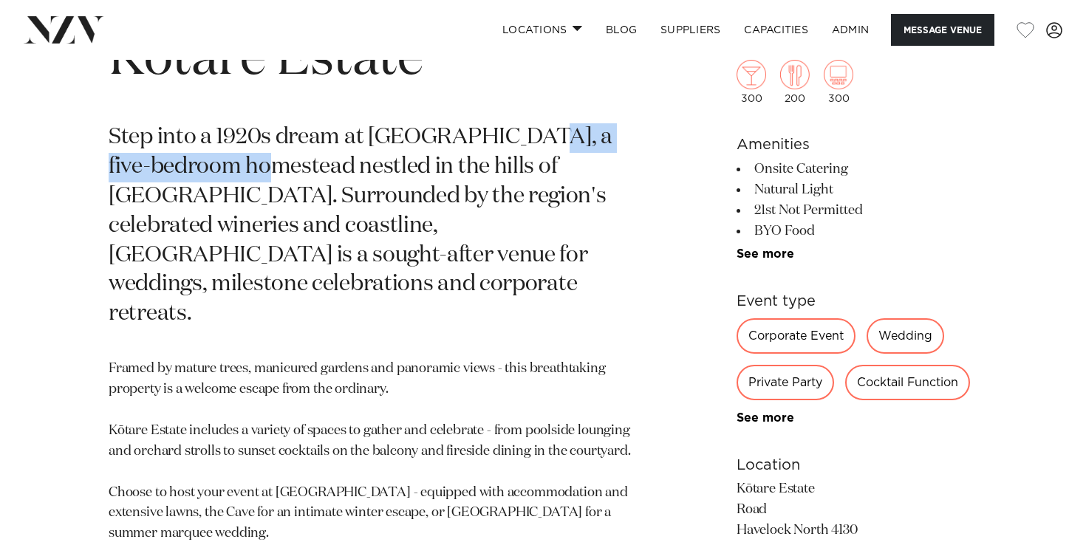
drag, startPoint x: 276, startPoint y: 159, endPoint x: 507, endPoint y: 147, distance: 230.8
click at [508, 147] on p "Step into a 1920s dream at Kōtare Estate, a five-bedroom homestead nestled in t…" at bounding box center [370, 226] width 523 height 206
click at [219, 164] on p "Step into a 1920s dream at Kōtare Estate, a five-bedroom homestead nestled in t…" at bounding box center [370, 226] width 523 height 206
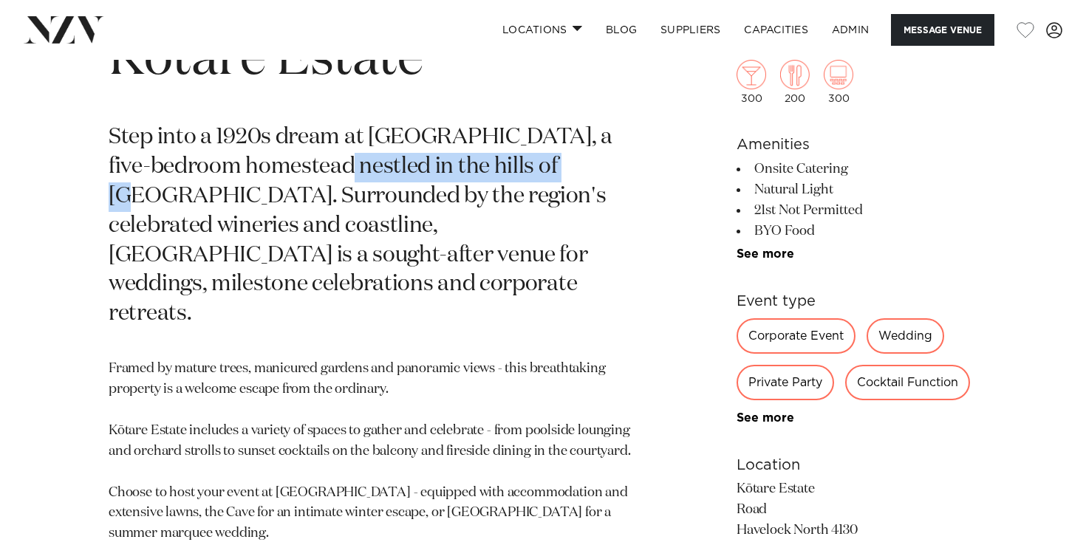
drag, startPoint x: 351, startPoint y: 160, endPoint x: 588, endPoint y: 173, distance: 237.5
click at [588, 173] on p "Step into a 1920s dream at Kōtare Estate, a five-bedroom homestead nestled in t…" at bounding box center [370, 226] width 523 height 206
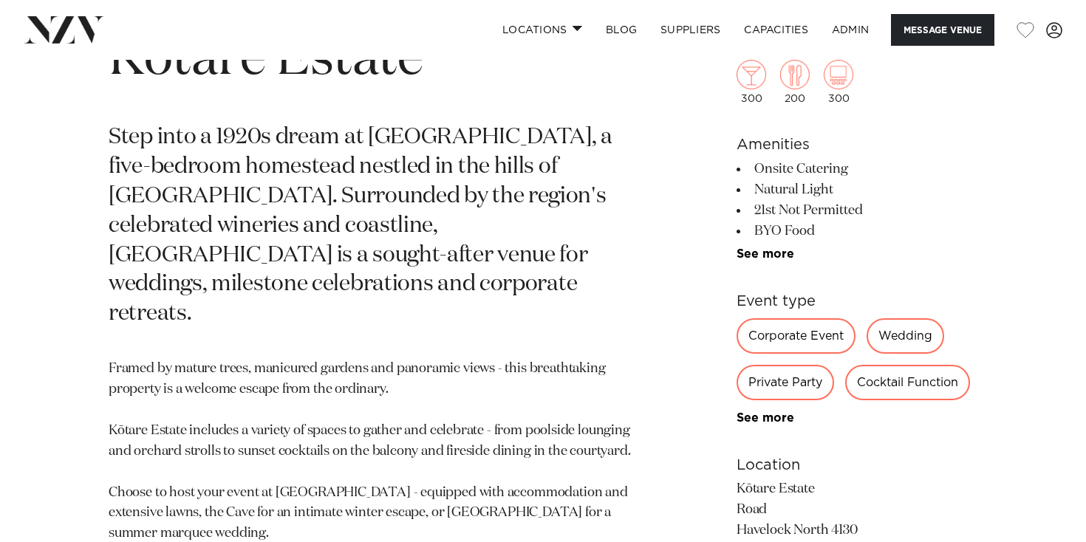
click at [395, 216] on p "Step into a 1920s dream at Kōtare Estate, a five-bedroom homestead nestled in t…" at bounding box center [370, 226] width 523 height 206
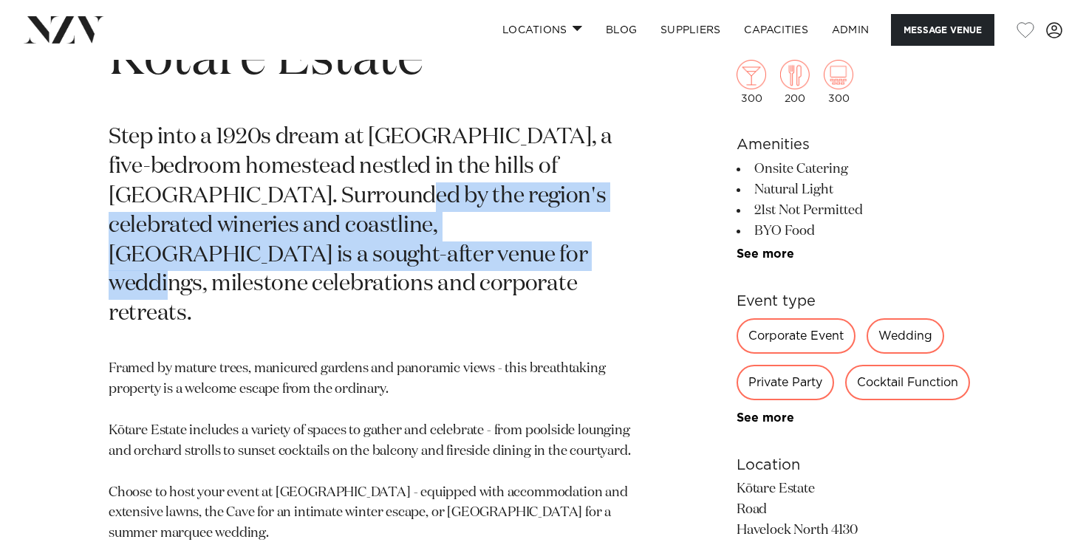
drag, startPoint x: 333, startPoint y: 200, endPoint x: 364, endPoint y: 245, distance: 54.7
click at [364, 245] on p "Step into a 1920s dream at Kōtare Estate, a five-bedroom homestead nestled in t…" at bounding box center [370, 226] width 523 height 206
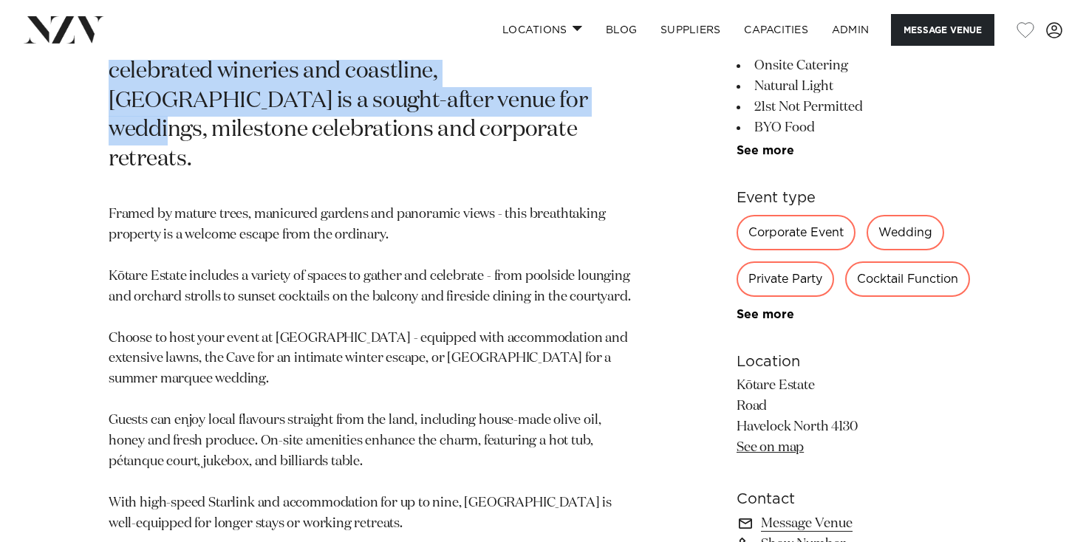
scroll to position [779, 0]
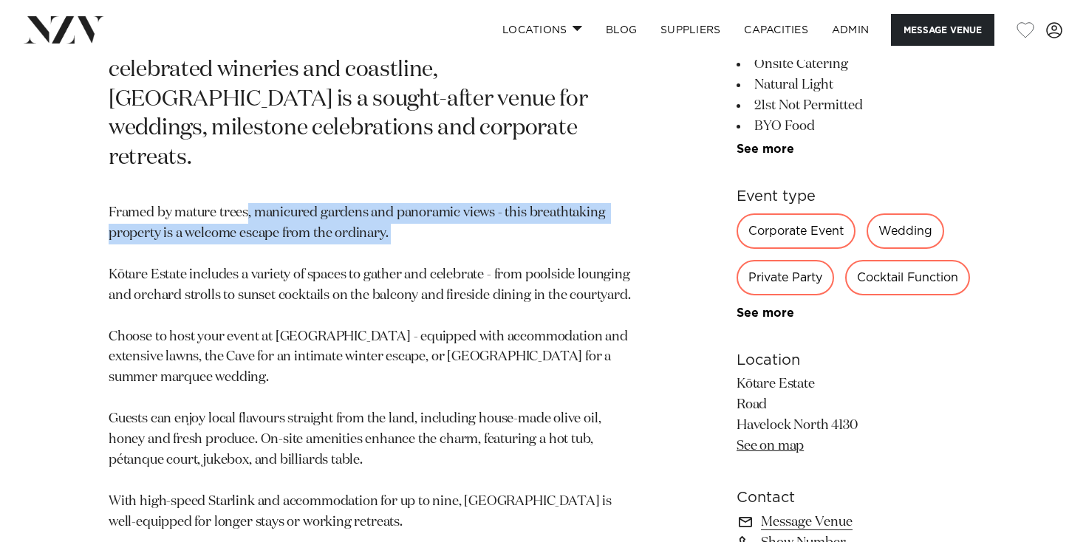
drag, startPoint x: 259, startPoint y: 180, endPoint x: 518, endPoint y: 196, distance: 259.8
click at [518, 203] on p "Framed by mature trees, manicured gardens and panoramic views - this breathtaki…" at bounding box center [370, 399] width 523 height 392
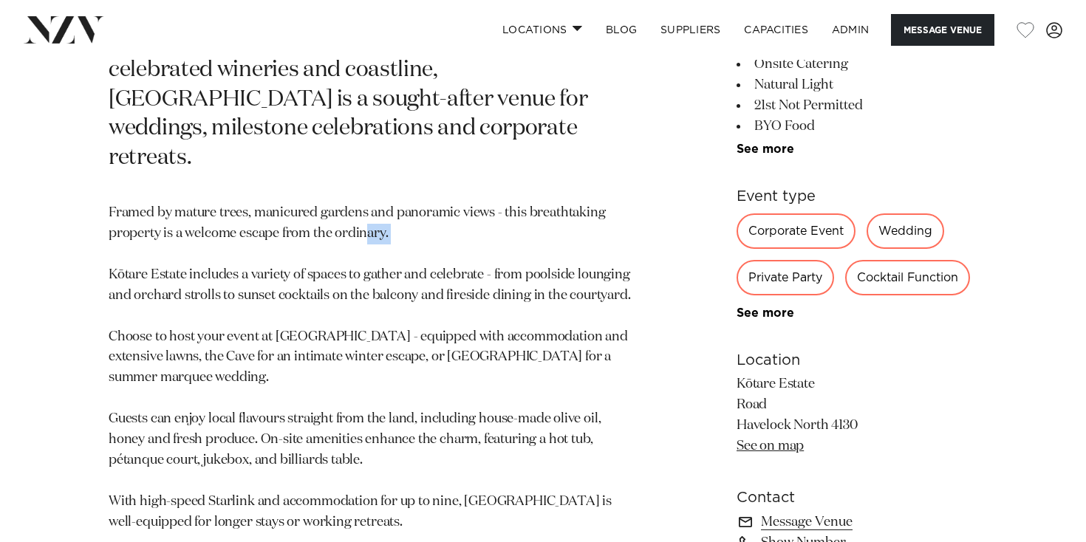
drag, startPoint x: 389, startPoint y: 195, endPoint x: 556, endPoint y: 214, distance: 168.1
click at [556, 214] on p "Framed by mature trees, manicured gardens and panoramic views - this breathtaki…" at bounding box center [370, 399] width 523 height 392
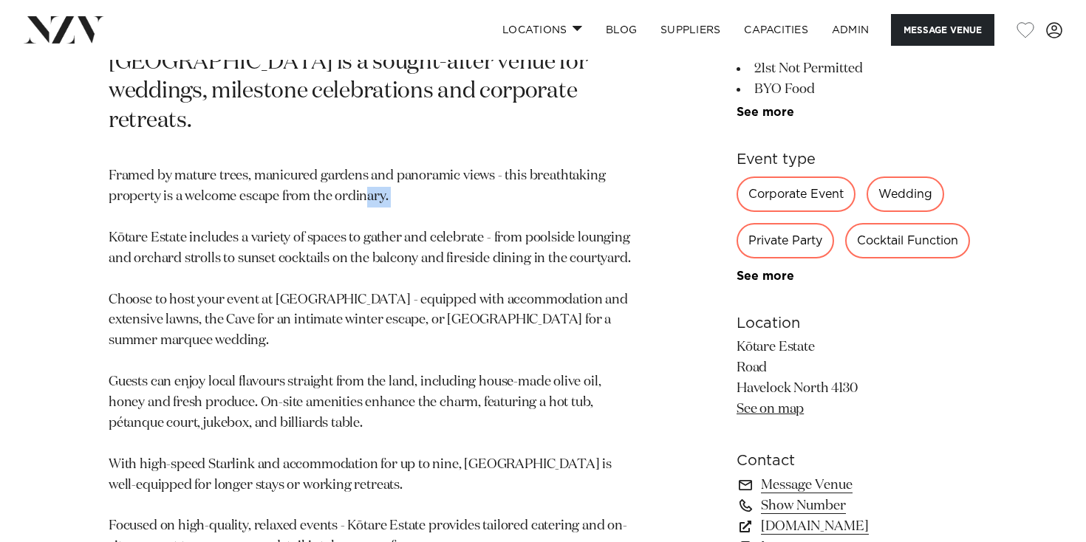
scroll to position [837, 0]
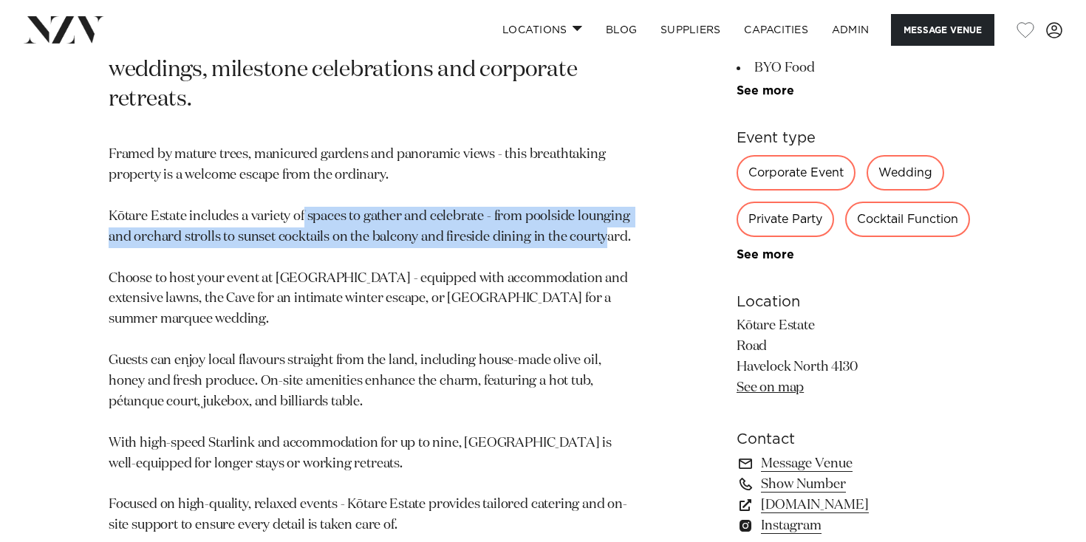
drag, startPoint x: 439, startPoint y: 191, endPoint x: 607, endPoint y: 211, distance: 169.7
click at [603, 210] on p "Framed by mature trees, manicured gardens and panoramic views - this breathtaki…" at bounding box center [370, 341] width 523 height 392
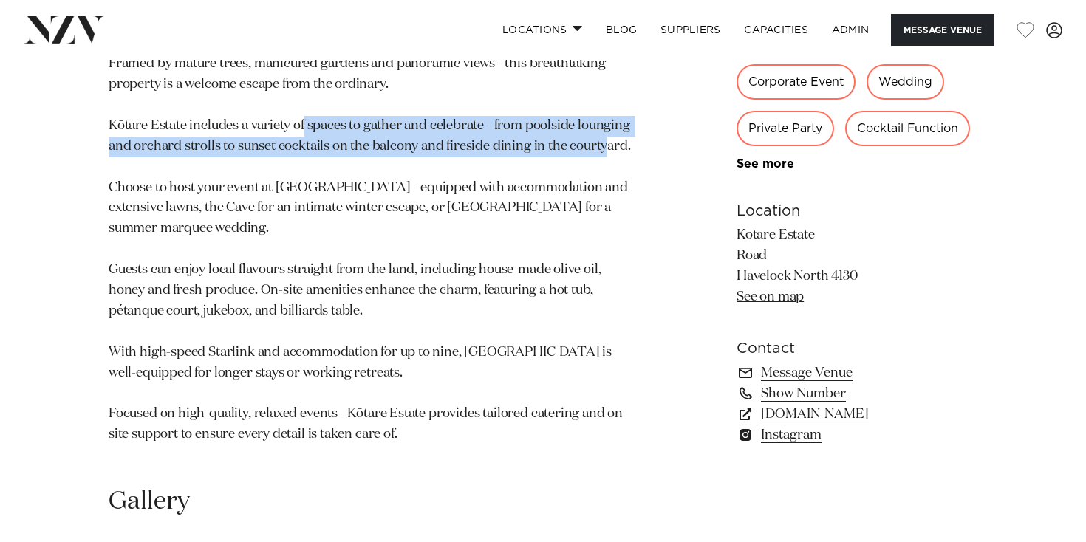
scroll to position [953, 0]
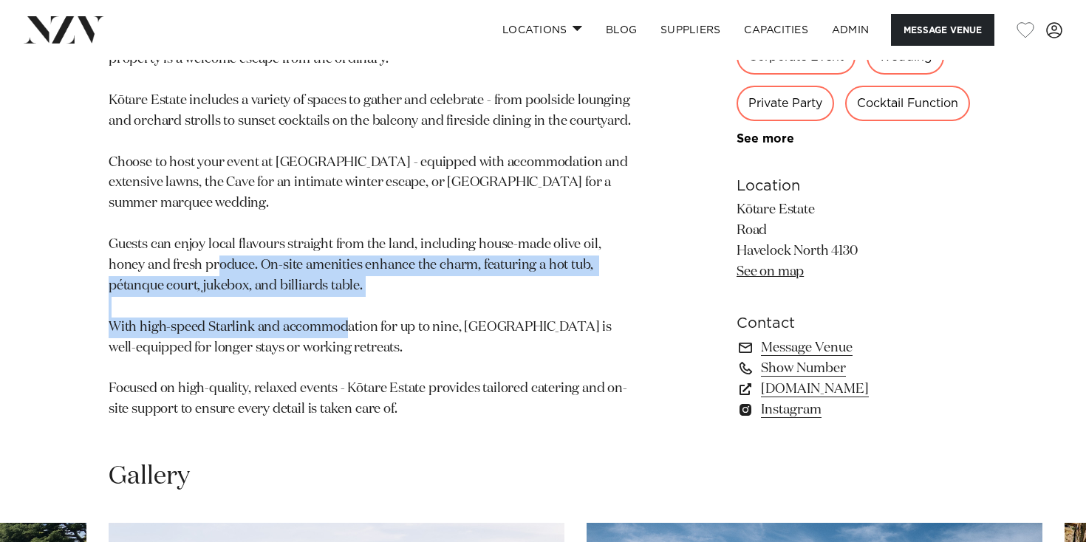
drag, startPoint x: 285, startPoint y: 242, endPoint x: 403, endPoint y: 301, distance: 131.2
click at [403, 301] on p "Framed by mature trees, manicured gardens and panoramic views - this breathtaki…" at bounding box center [370, 225] width 523 height 392
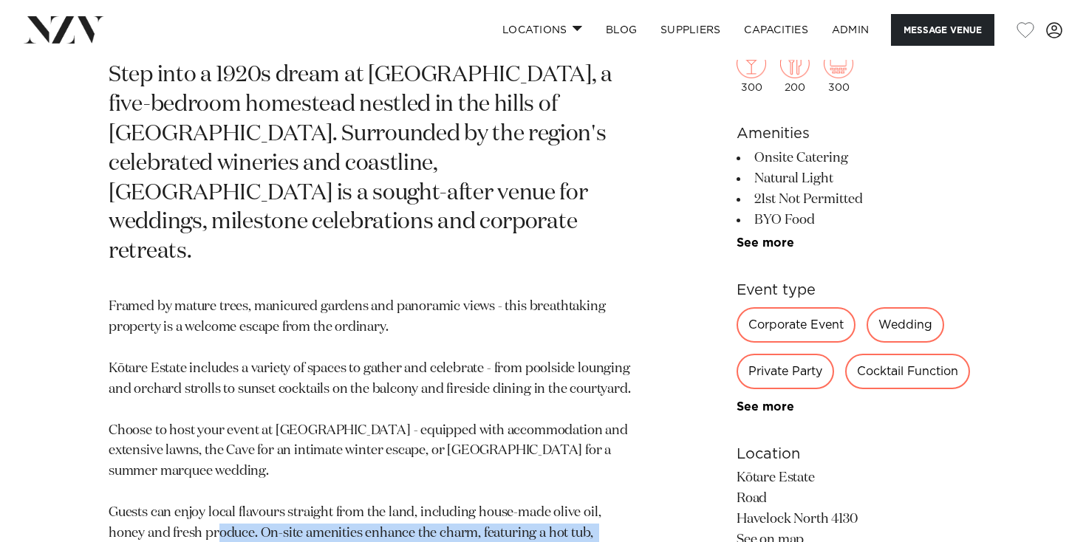
scroll to position [686, 0]
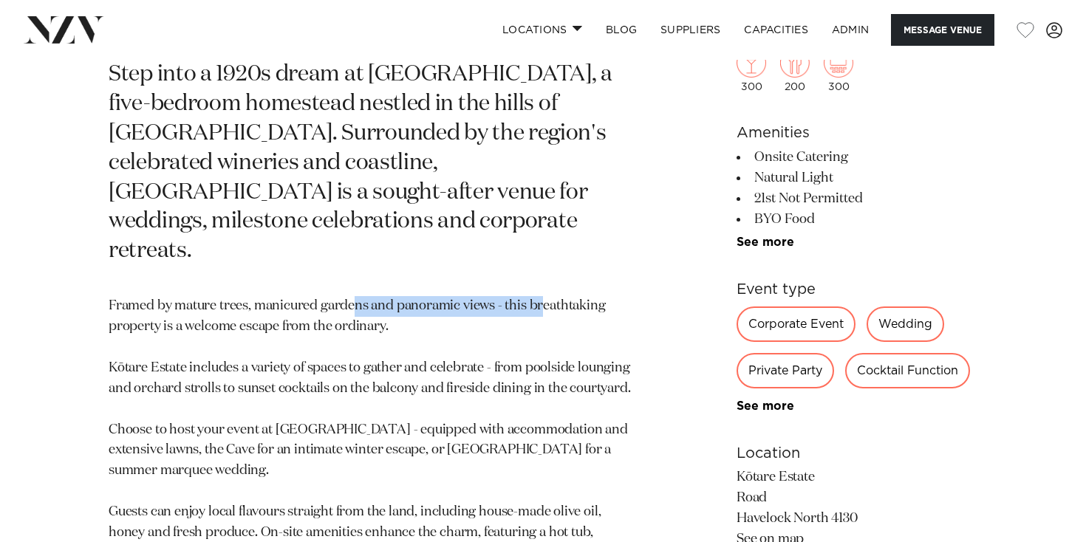
drag, startPoint x: 362, startPoint y: 280, endPoint x: 541, endPoint y: 285, distance: 178.8
click at [541, 296] on p "Framed by mature trees, manicured gardens and panoramic views - this breathtaki…" at bounding box center [370, 492] width 523 height 392
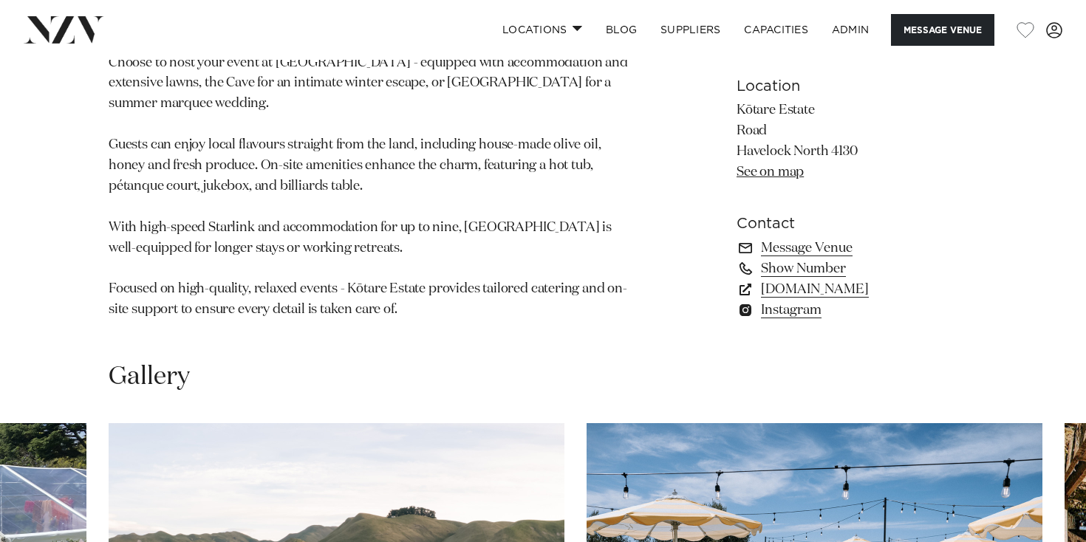
scroll to position [989, 0]
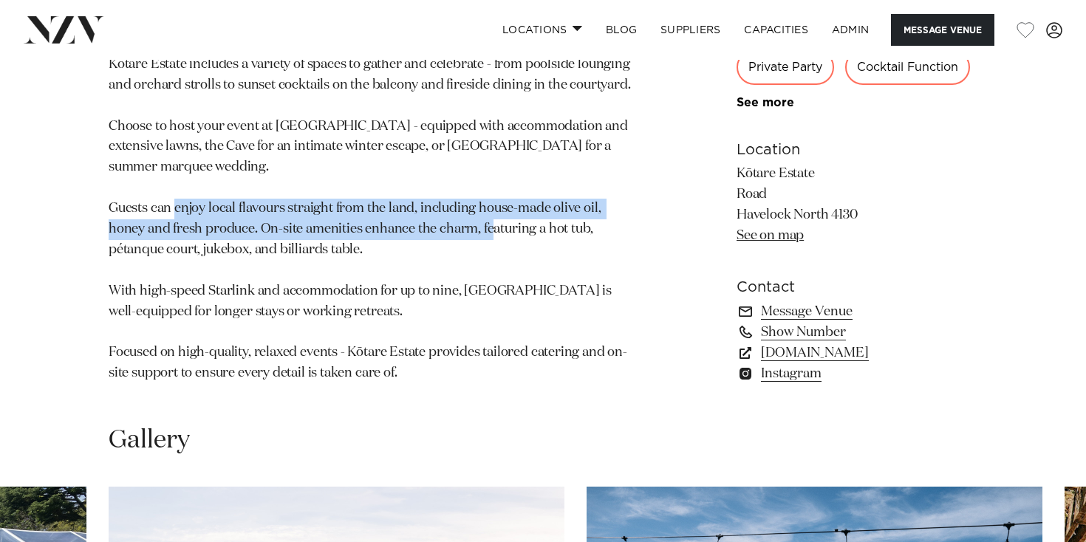
drag, startPoint x: 283, startPoint y: 177, endPoint x: 552, endPoint y: 192, distance: 269.3
click at [552, 192] on p "Framed by mature trees, manicured gardens and panoramic views - this breathtaki…" at bounding box center [370, 189] width 523 height 392
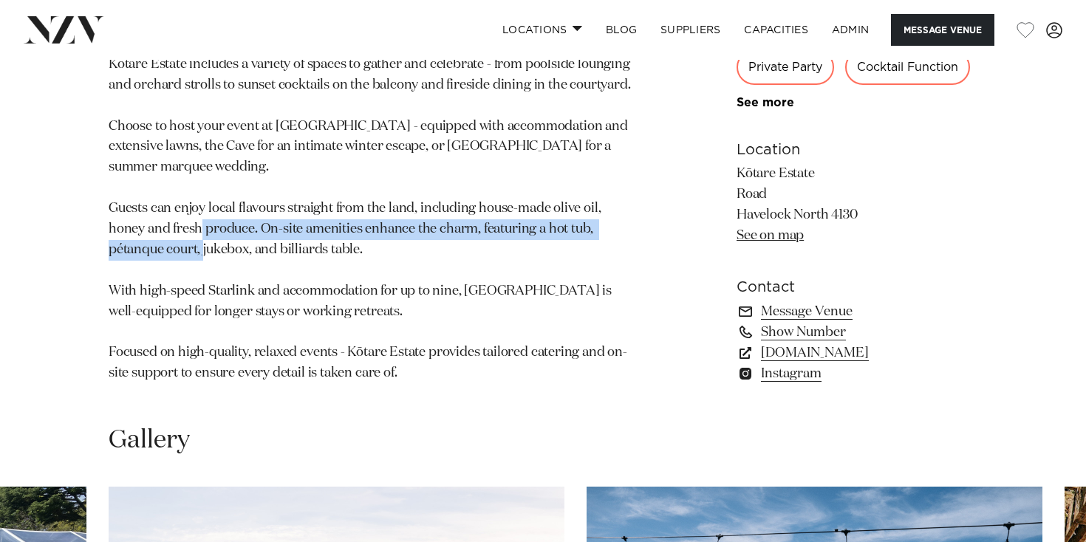
drag, startPoint x: 268, startPoint y: 228, endPoint x: 270, endPoint y: 202, distance: 26.0
click at [270, 202] on p "Framed by mature trees, manicured gardens and panoramic views - this breathtaki…" at bounding box center [370, 189] width 523 height 392
drag, startPoint x: 274, startPoint y: 203, endPoint x: 437, endPoint y: 213, distance: 162.8
click at [437, 213] on p "Framed by mature trees, manicured gardens and panoramic views - this breathtaki…" at bounding box center [370, 189] width 523 height 392
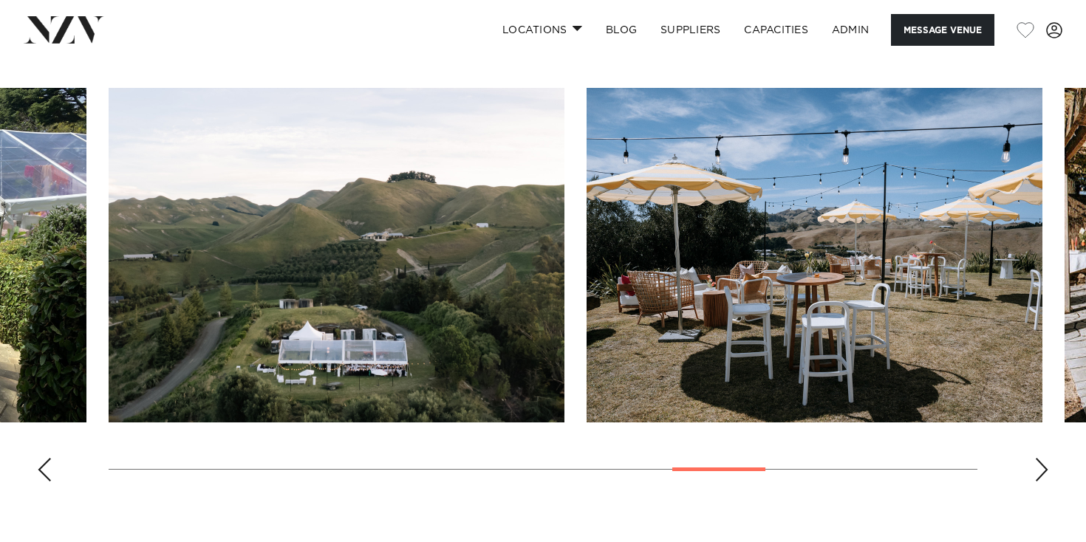
scroll to position [1390, 0]
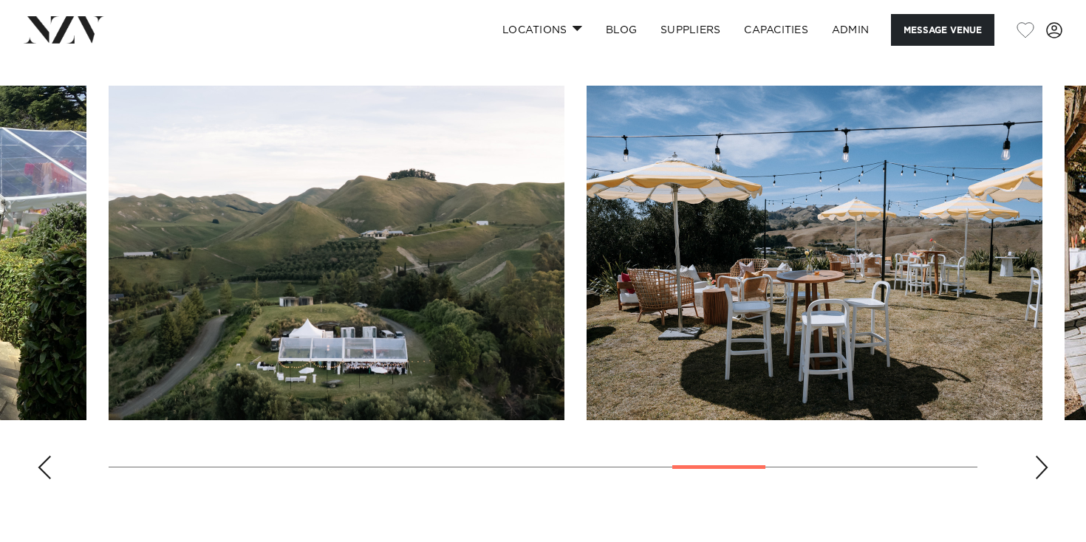
click at [1039, 456] on div "Next slide" at bounding box center [1041, 468] width 15 height 24
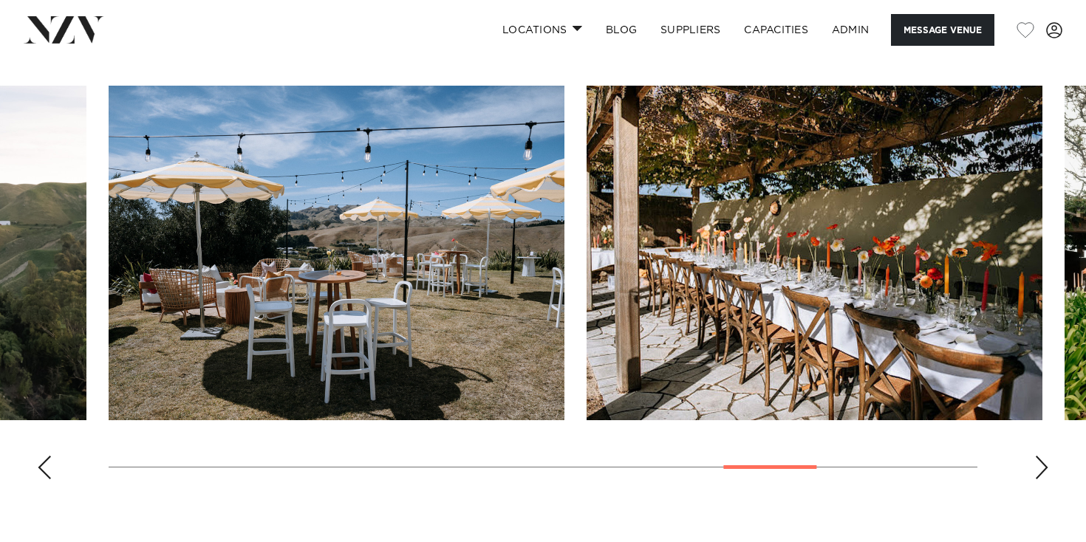
click at [1039, 456] on div "Next slide" at bounding box center [1041, 468] width 15 height 24
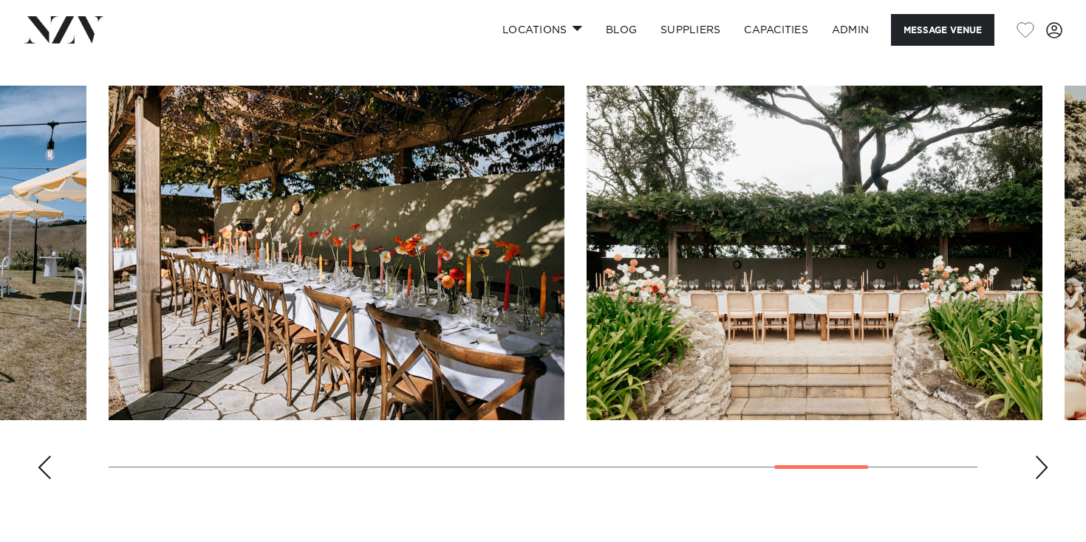
click at [1025, 439] on swiper-container at bounding box center [543, 289] width 1086 height 406
click at [1036, 456] on div "Next slide" at bounding box center [1041, 468] width 15 height 24
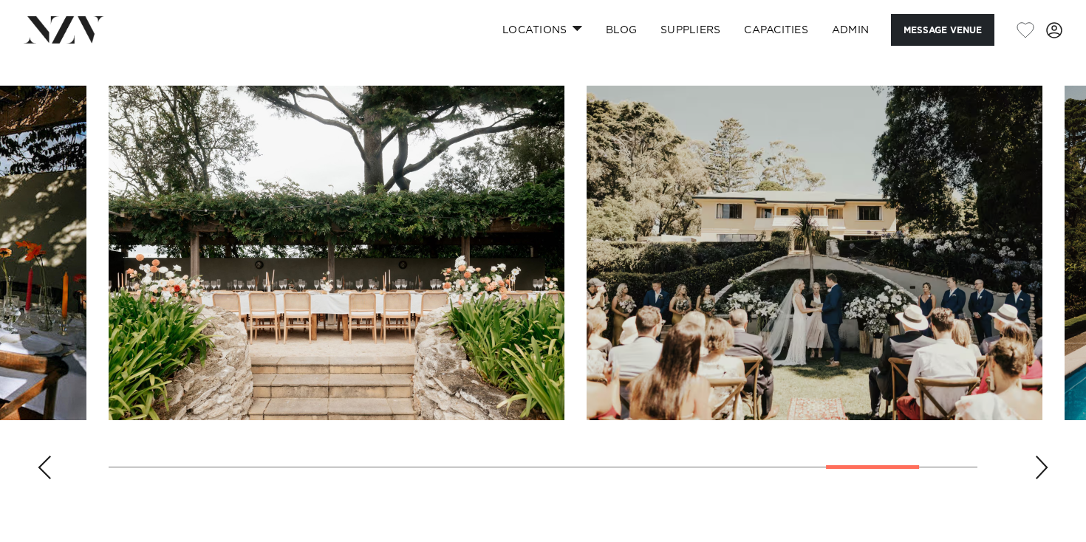
click at [1036, 456] on div "Next slide" at bounding box center [1041, 468] width 15 height 24
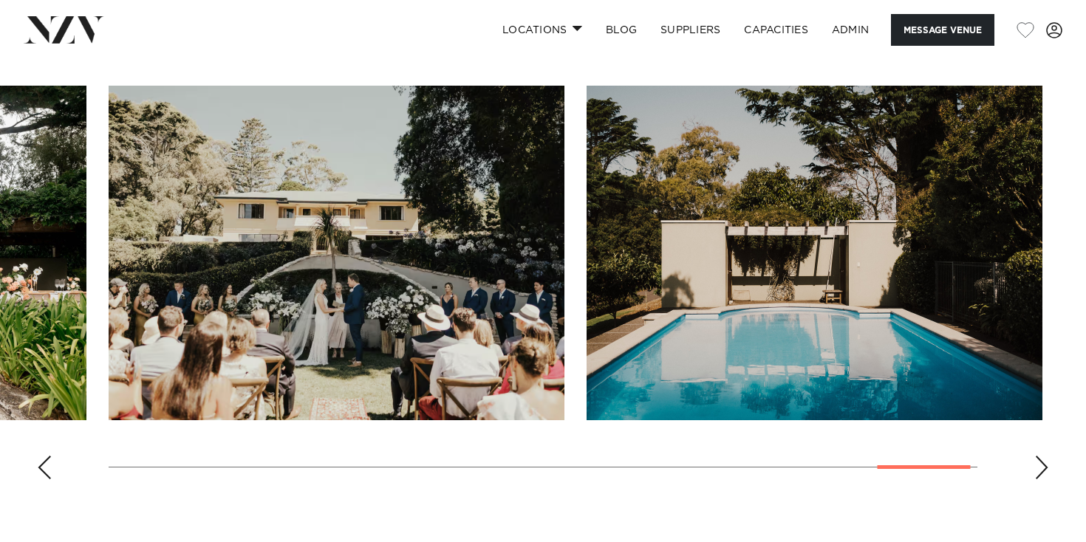
click at [38, 456] on div "Previous slide" at bounding box center [44, 468] width 15 height 24
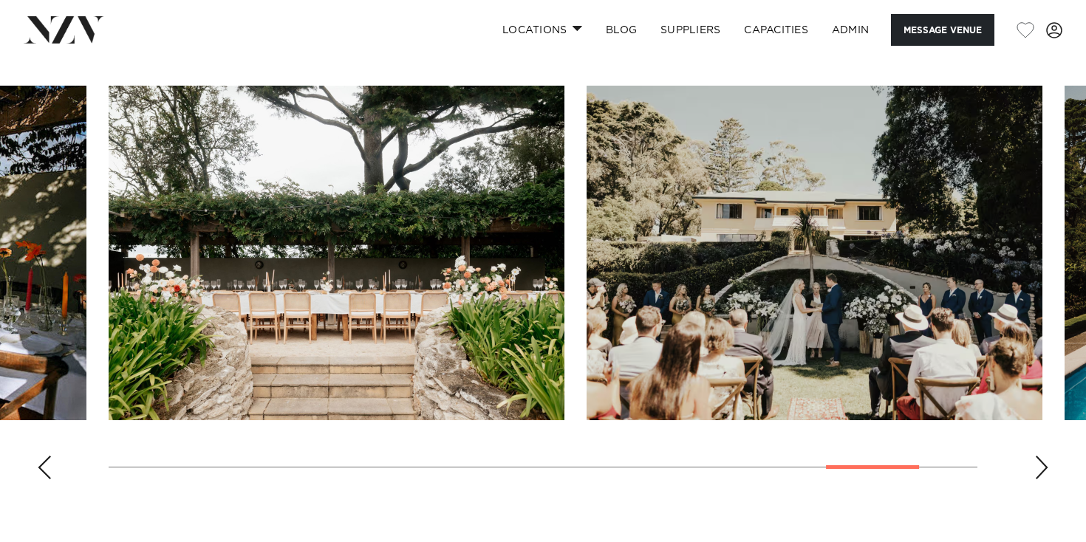
scroll to position [909, 0]
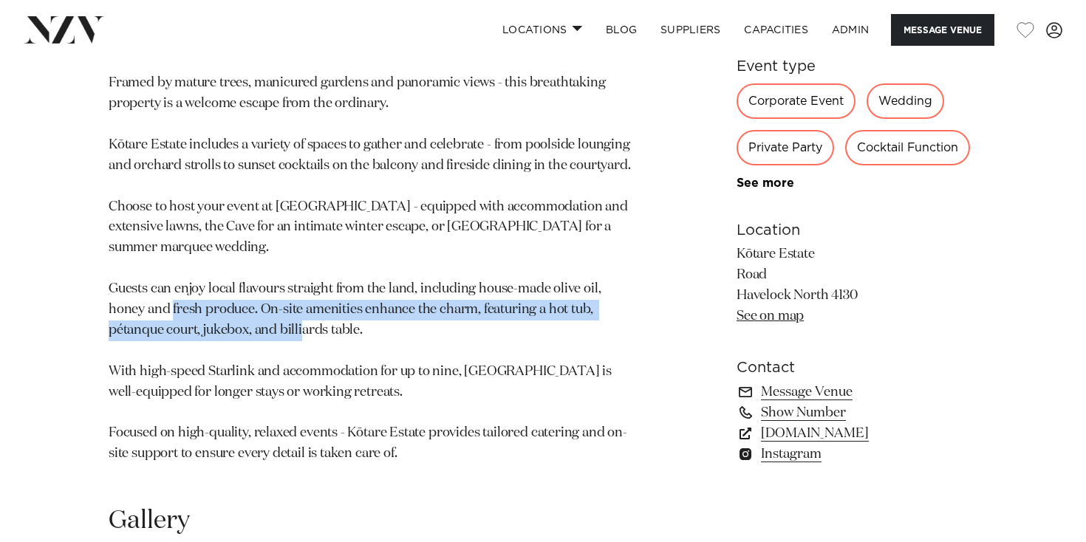
drag, startPoint x: 239, startPoint y: 270, endPoint x: 406, endPoint y: 291, distance: 168.2
click at [406, 291] on p "Framed by mature trees, manicured gardens and panoramic views - this breathtaki…" at bounding box center [370, 269] width 523 height 392
drag, startPoint x: 405, startPoint y: 293, endPoint x: 461, endPoint y: 295, distance: 56.2
click at [461, 295] on p "Framed by mature trees, manicured gardens and panoramic views - this breathtaki…" at bounding box center [370, 269] width 523 height 392
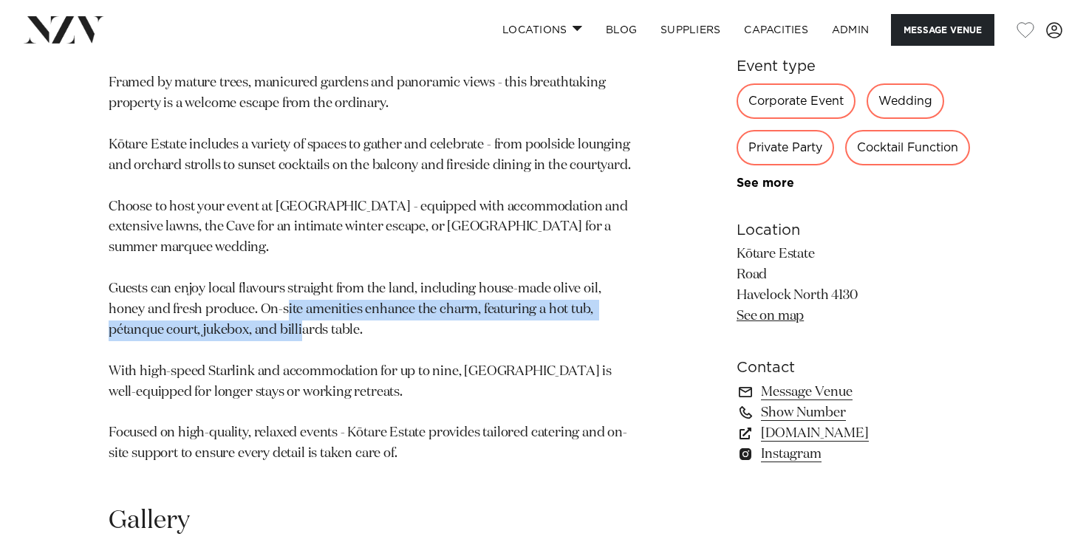
click at [461, 295] on p "Framed by mature trees, manicured gardens and panoramic views - this breathtaki…" at bounding box center [370, 269] width 523 height 392
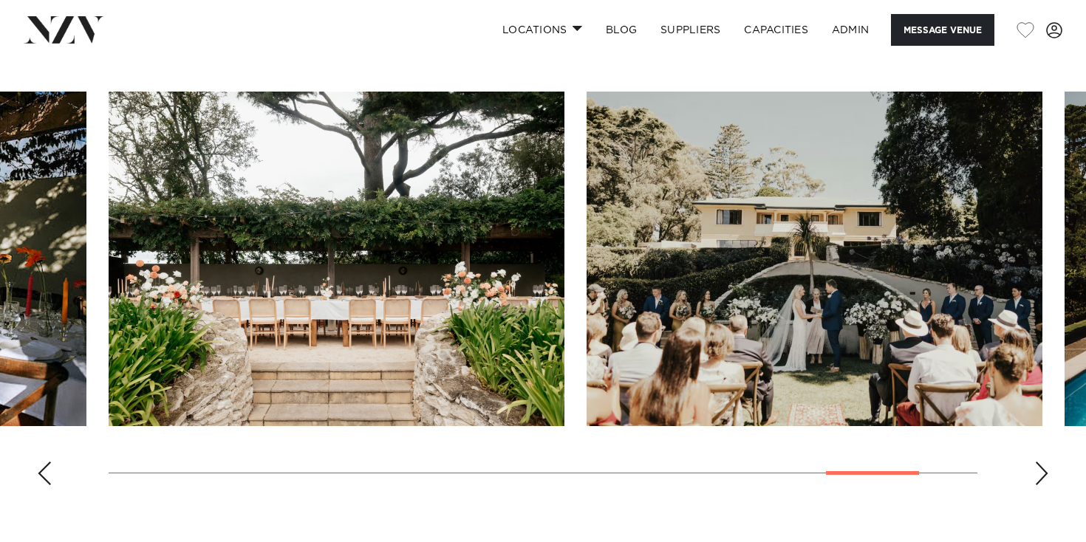
scroll to position [1379, 0]
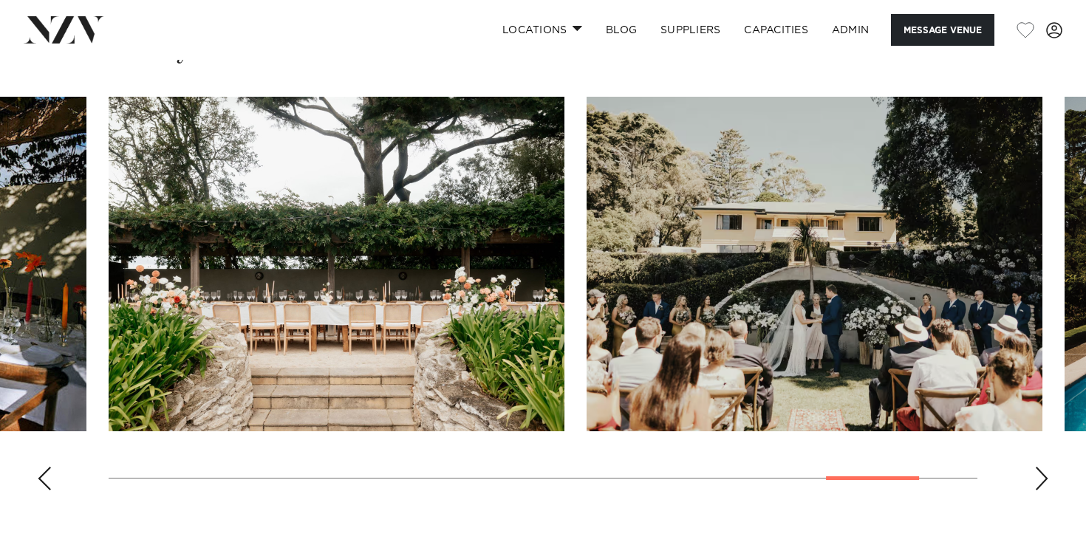
click at [35, 447] on swiper-container at bounding box center [543, 300] width 1086 height 406
click at [44, 467] on div "Previous slide" at bounding box center [44, 479] width 15 height 24
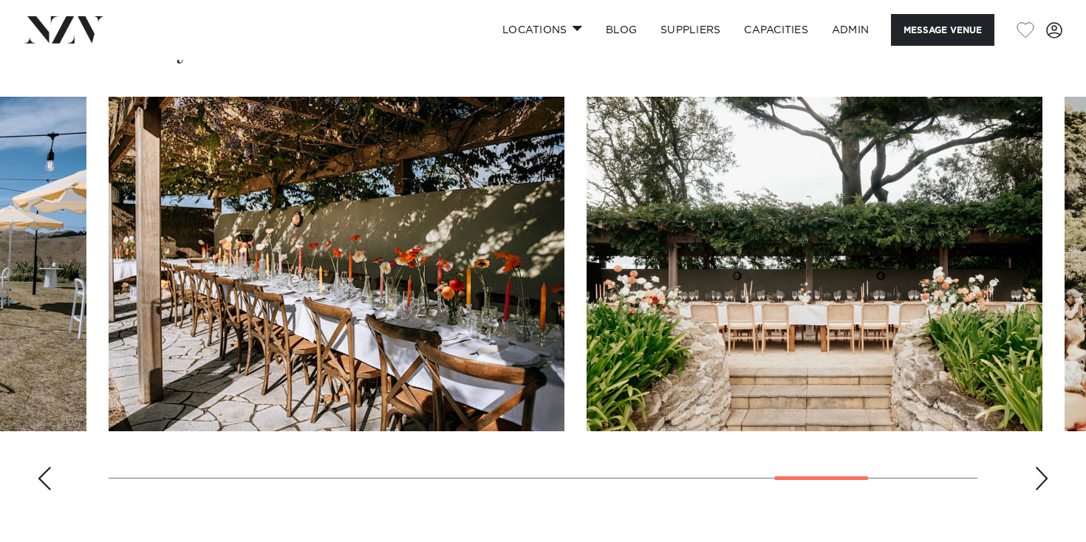
click at [44, 467] on div "Previous slide" at bounding box center [44, 479] width 15 height 24
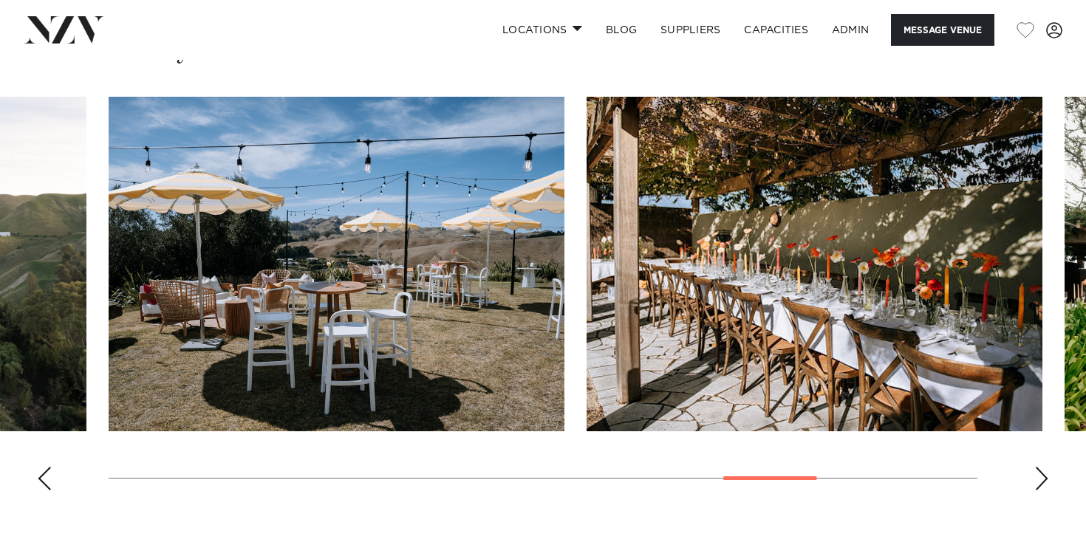
click at [44, 467] on div "Previous slide" at bounding box center [44, 479] width 15 height 24
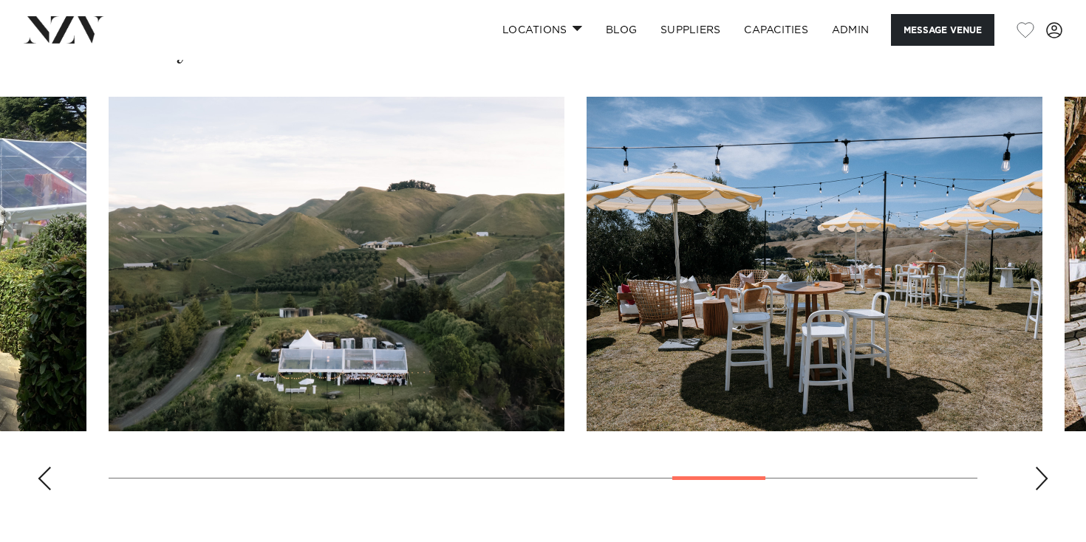
click at [44, 467] on div "Previous slide" at bounding box center [44, 479] width 15 height 24
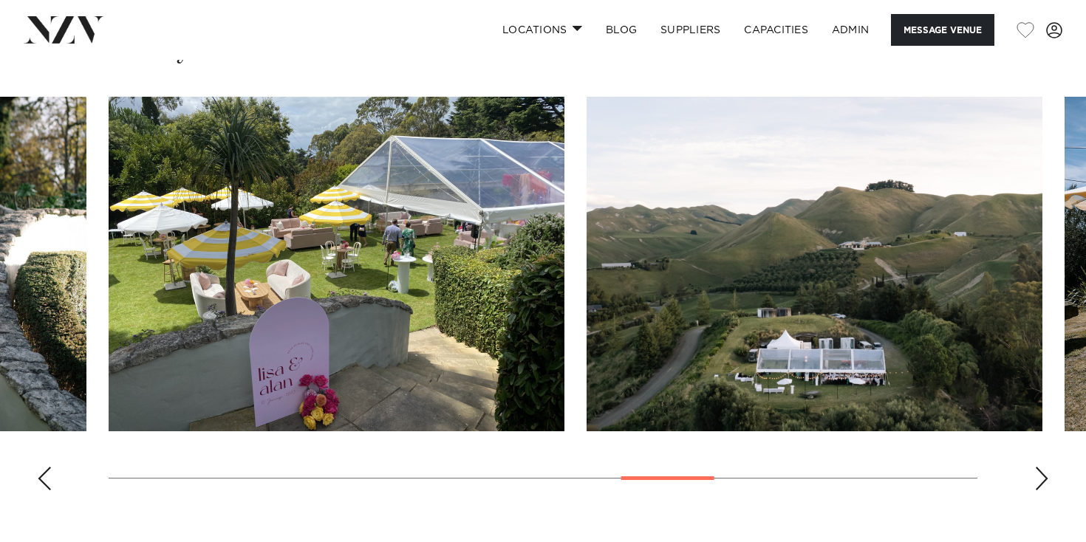
click at [44, 467] on div "Previous slide" at bounding box center [44, 479] width 15 height 24
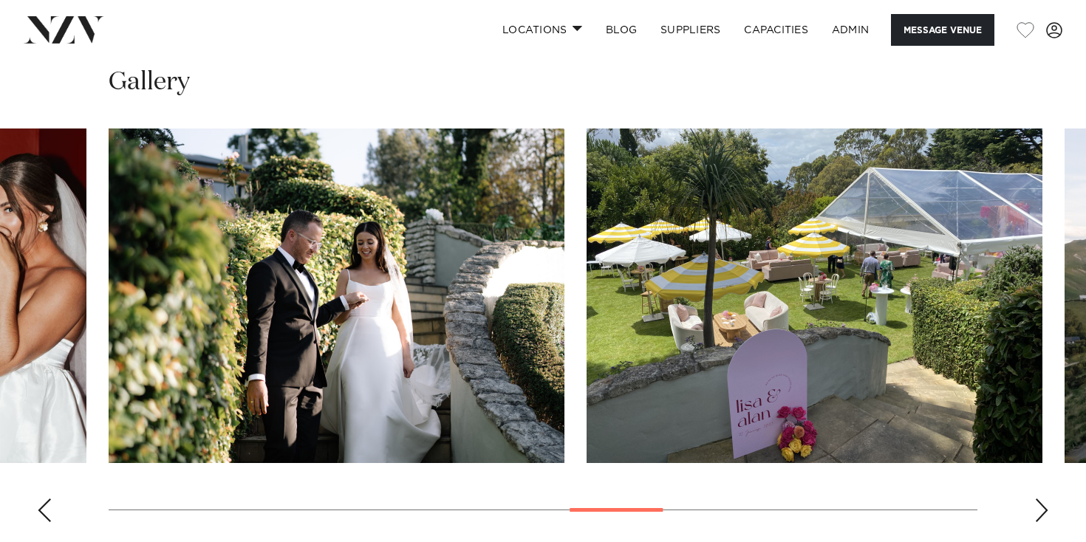
scroll to position [1344, 0]
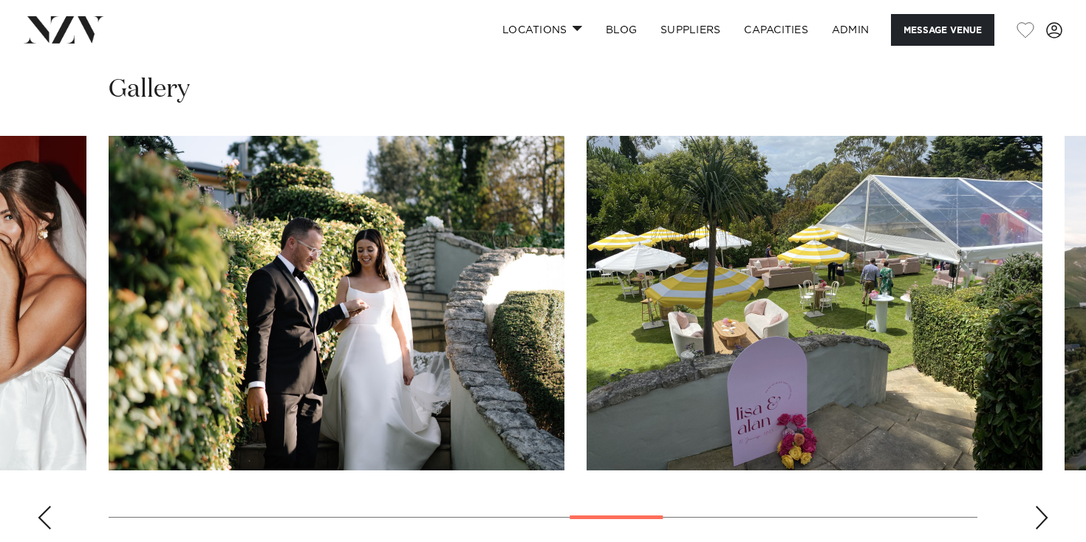
click at [44, 447] on swiper-container at bounding box center [543, 339] width 1086 height 406
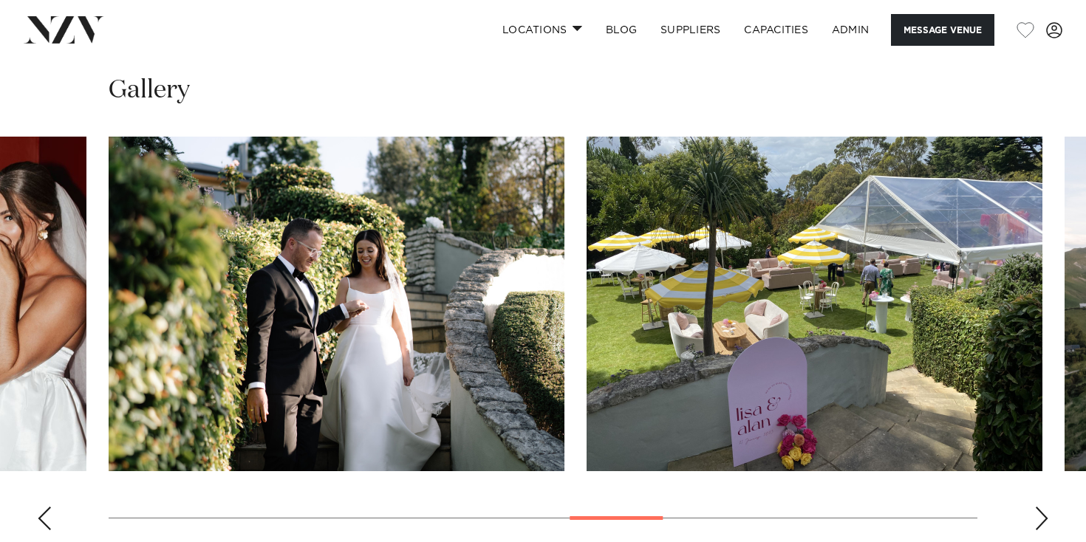
click at [44, 447] on swiper-container at bounding box center [543, 340] width 1086 height 406
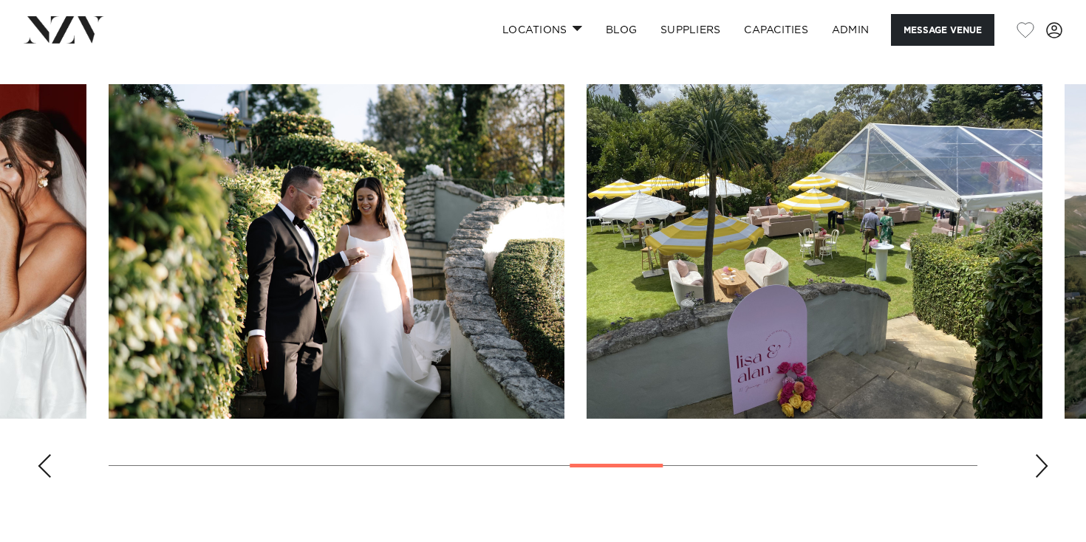
scroll to position [1389, 0]
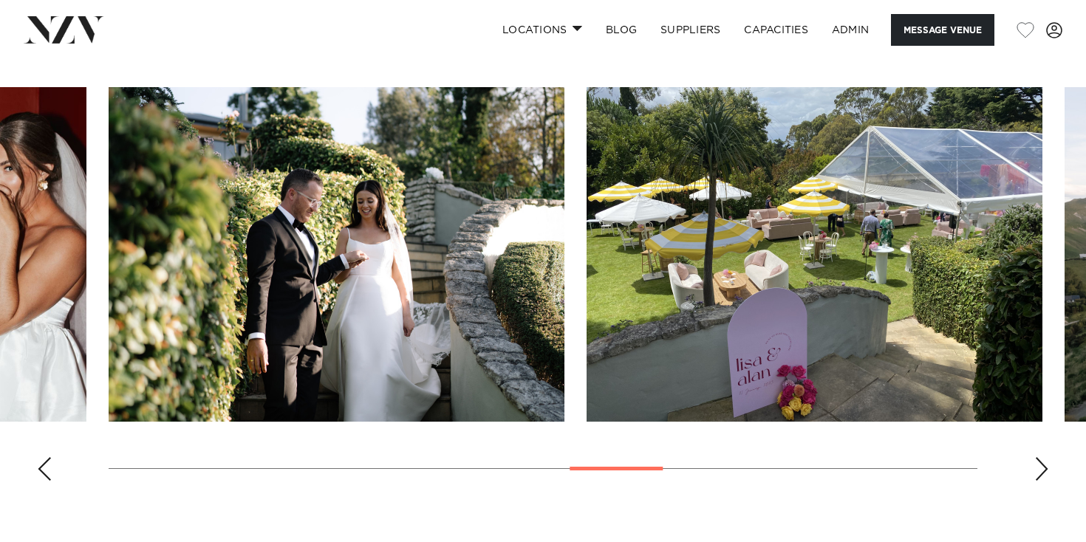
click at [54, 437] on swiper-container at bounding box center [543, 290] width 1086 height 406
click at [46, 457] on div "Previous slide" at bounding box center [44, 469] width 15 height 24
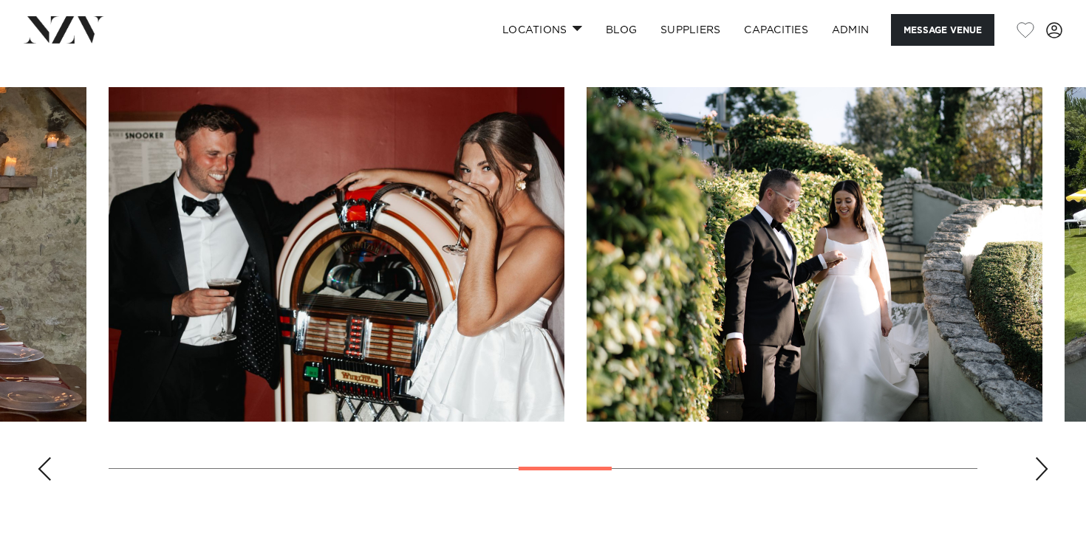
click at [46, 457] on div "Previous slide" at bounding box center [44, 469] width 15 height 24
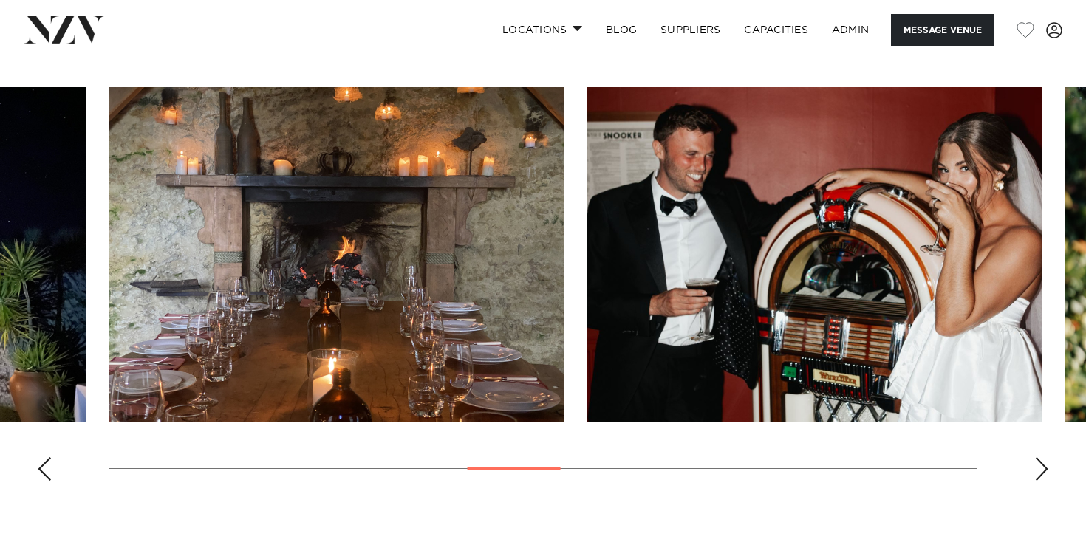
click at [795, 247] on img "9 / 17" at bounding box center [815, 254] width 456 height 335
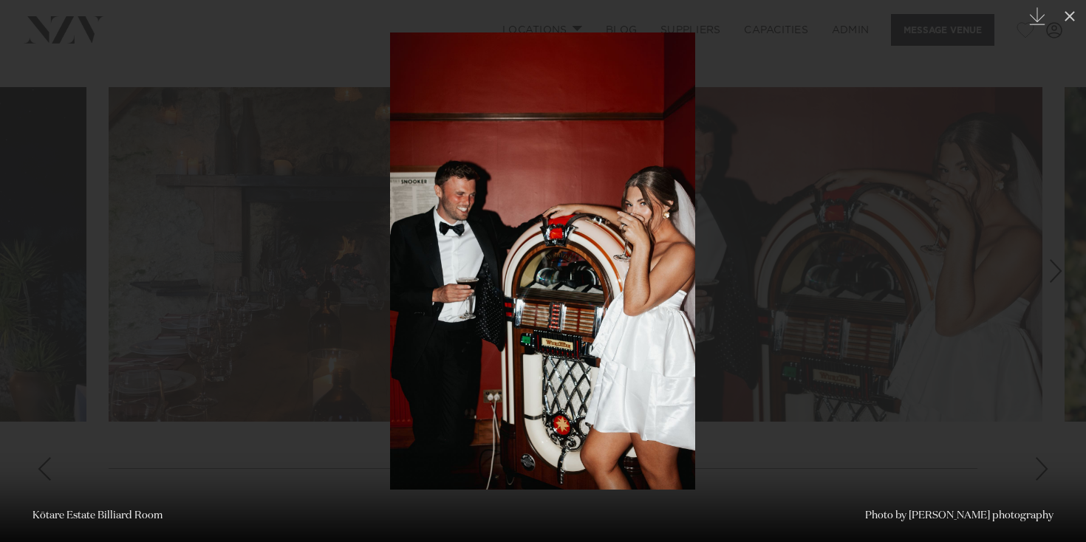
click at [355, 284] on div at bounding box center [543, 271] width 1086 height 542
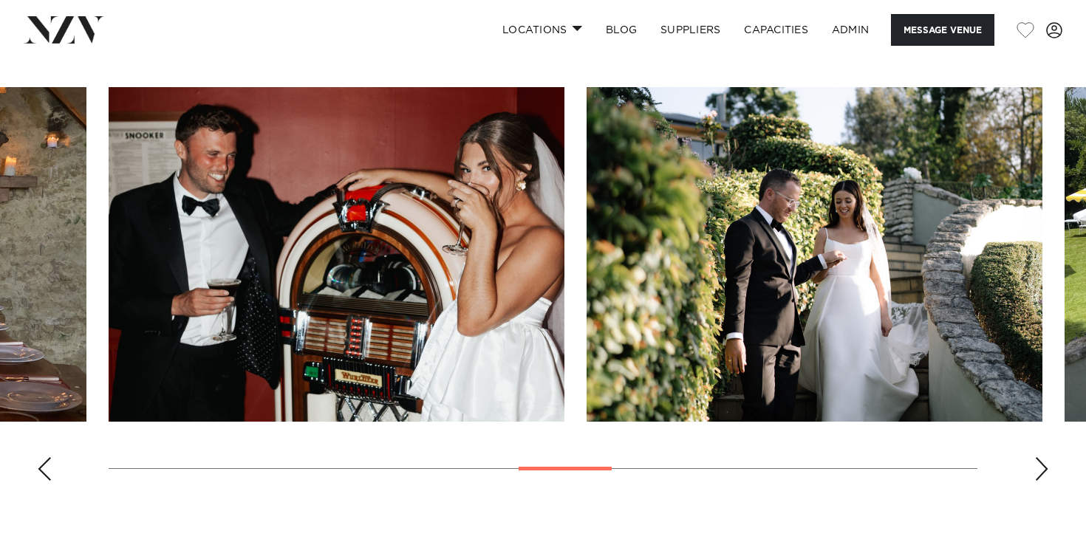
click at [242, 270] on img "9 / 17" at bounding box center [337, 254] width 456 height 335
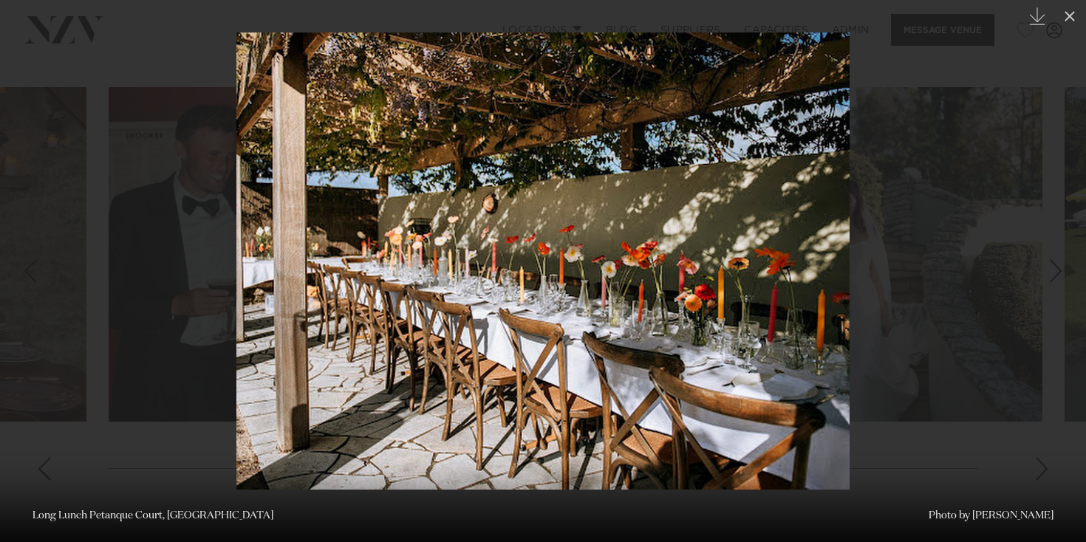
drag, startPoint x: 959, startPoint y: 81, endPoint x: 985, endPoint y: 63, distance: 32.4
click at [959, 81] on div at bounding box center [543, 271] width 1086 height 542
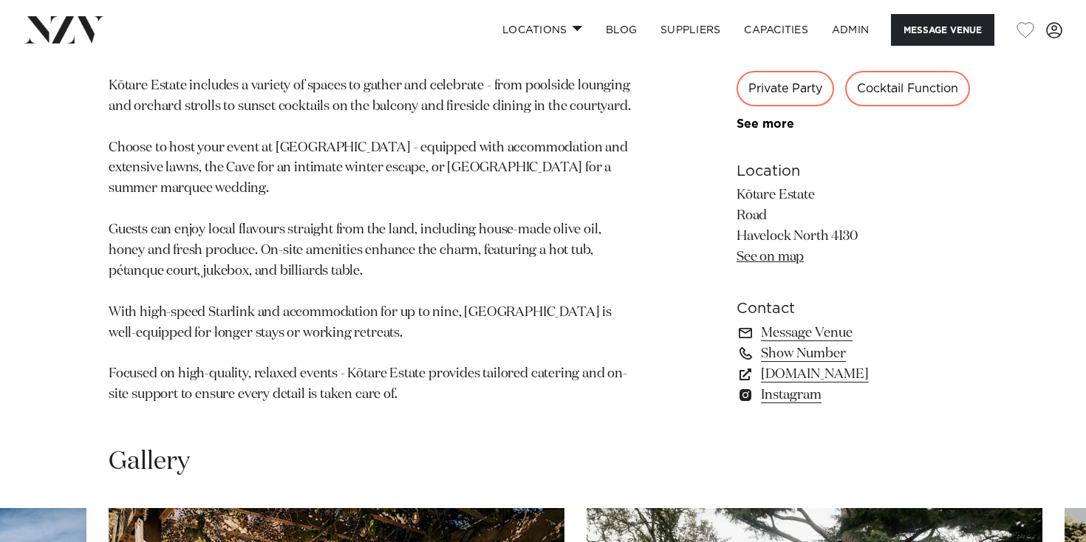
scroll to position [968, 0]
click at [487, 191] on p "Framed by mature trees, manicured gardens and panoramic views - this breathtaki…" at bounding box center [370, 209] width 523 height 392
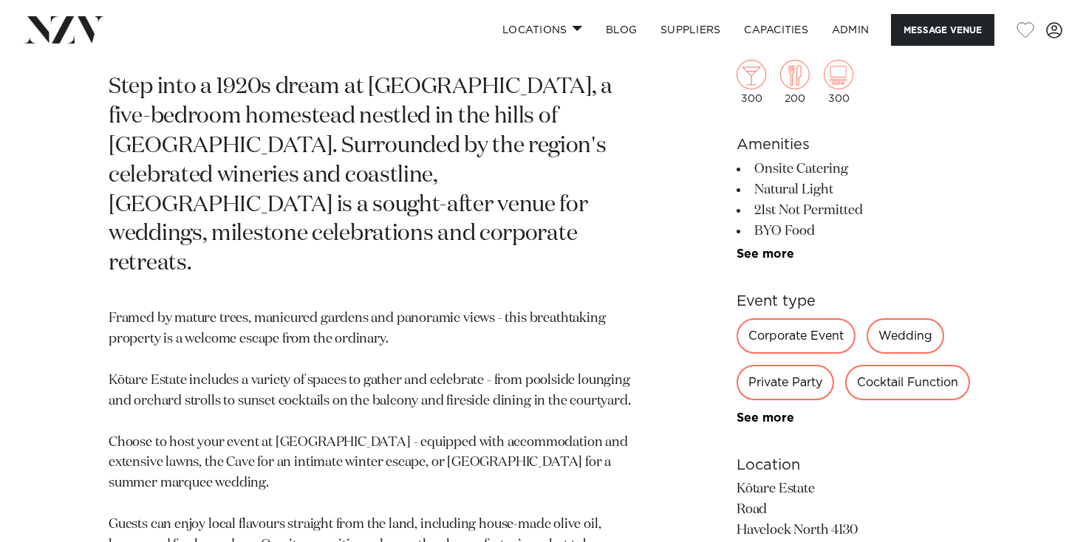
scroll to position [675, 0]
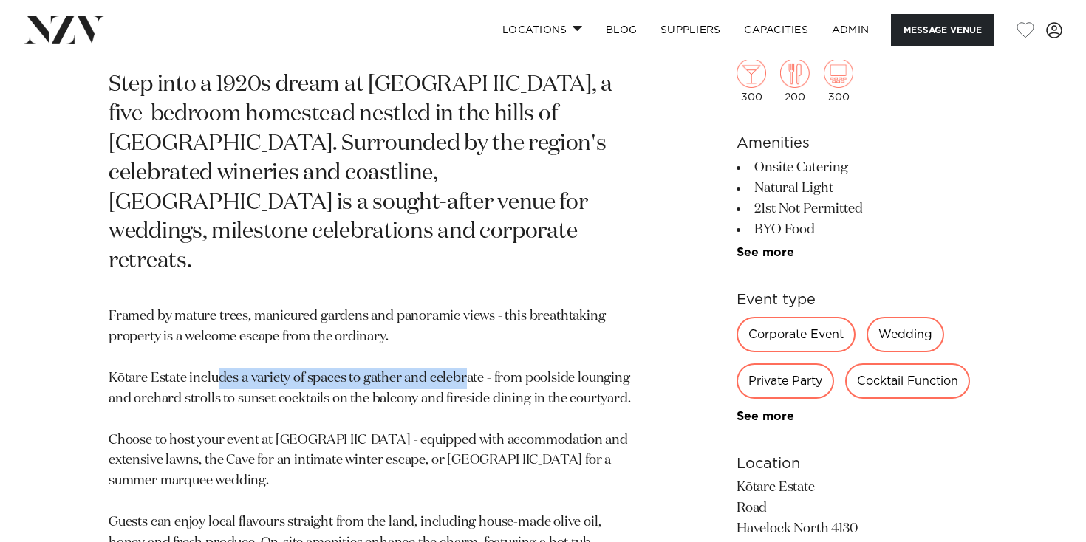
drag, startPoint x: 258, startPoint y: 352, endPoint x: 470, endPoint y: 355, distance: 212.0
click at [468, 355] on p "Framed by mature trees, manicured gardens and panoramic views - this breathtaki…" at bounding box center [370, 503] width 523 height 392
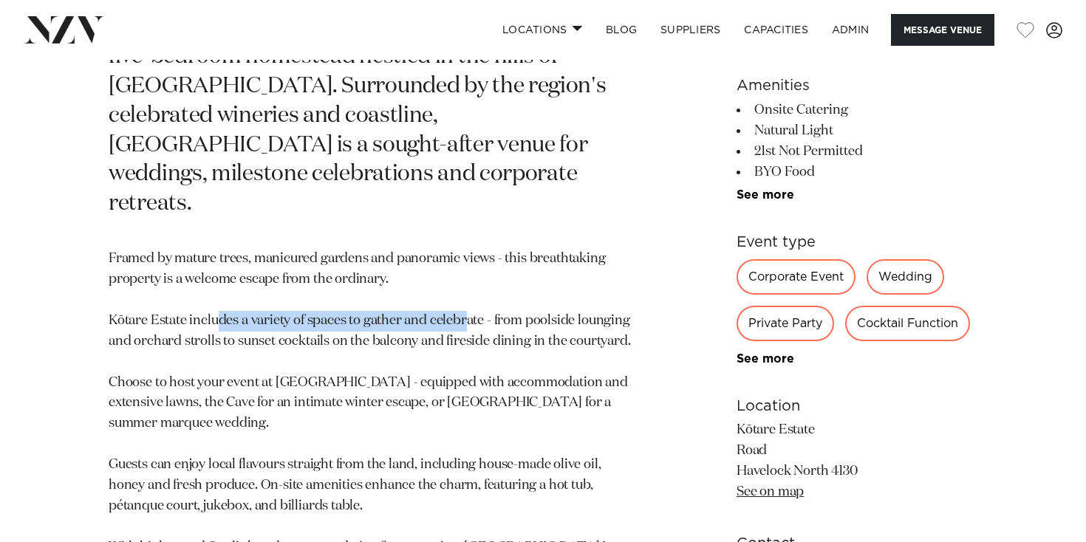
scroll to position [751, 0]
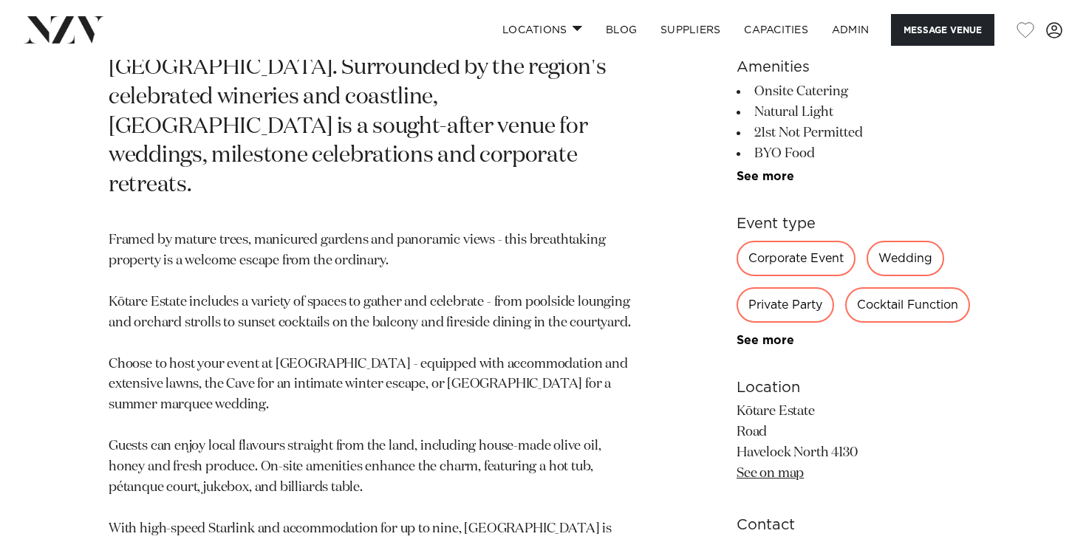
click at [505, 312] on p "Framed by mature trees, manicured gardens and panoramic views - this breathtaki…" at bounding box center [370, 426] width 523 height 392
drag, startPoint x: 522, startPoint y: 276, endPoint x: 601, endPoint y: 280, distance: 79.2
click at [601, 280] on p "Framed by mature trees, manicured gardens and panoramic views - this breathtaki…" at bounding box center [370, 426] width 523 height 392
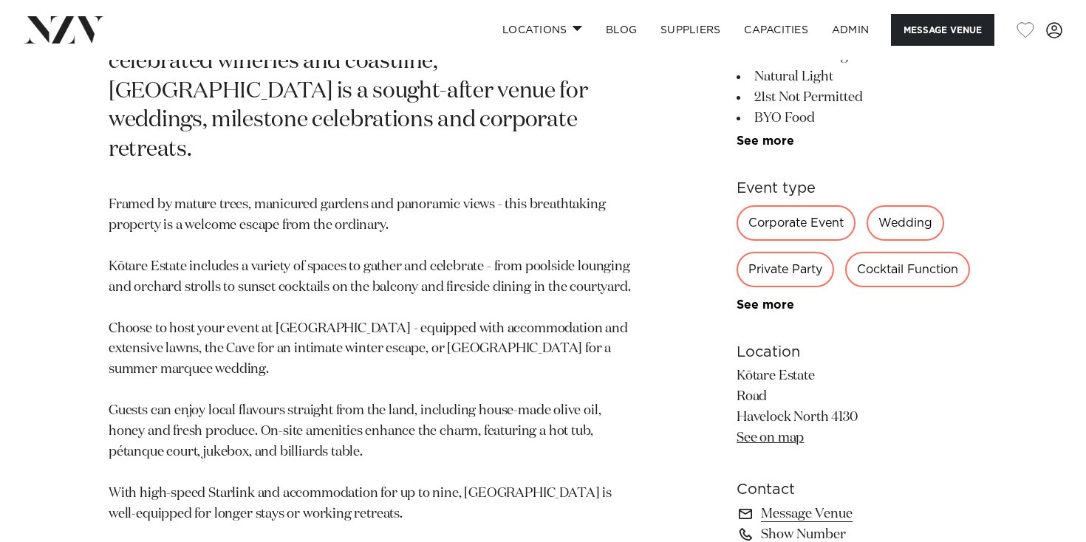
scroll to position [797, 0]
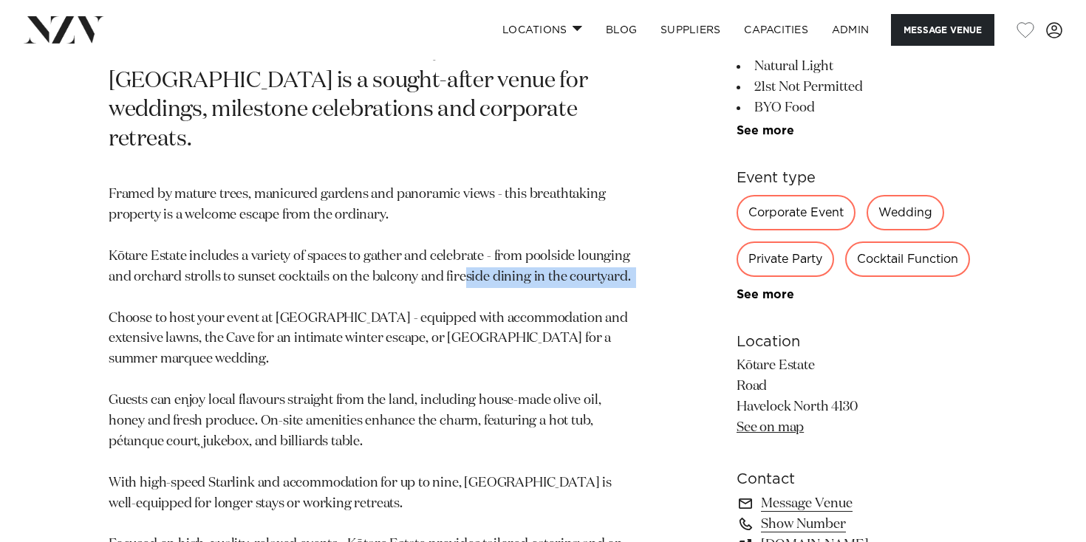
drag, startPoint x: 463, startPoint y: 242, endPoint x: 465, endPoint y: 259, distance: 16.3
click at [465, 259] on p "Framed by mature trees, manicured gardens and panoramic views - this breathtaki…" at bounding box center [370, 381] width 523 height 392
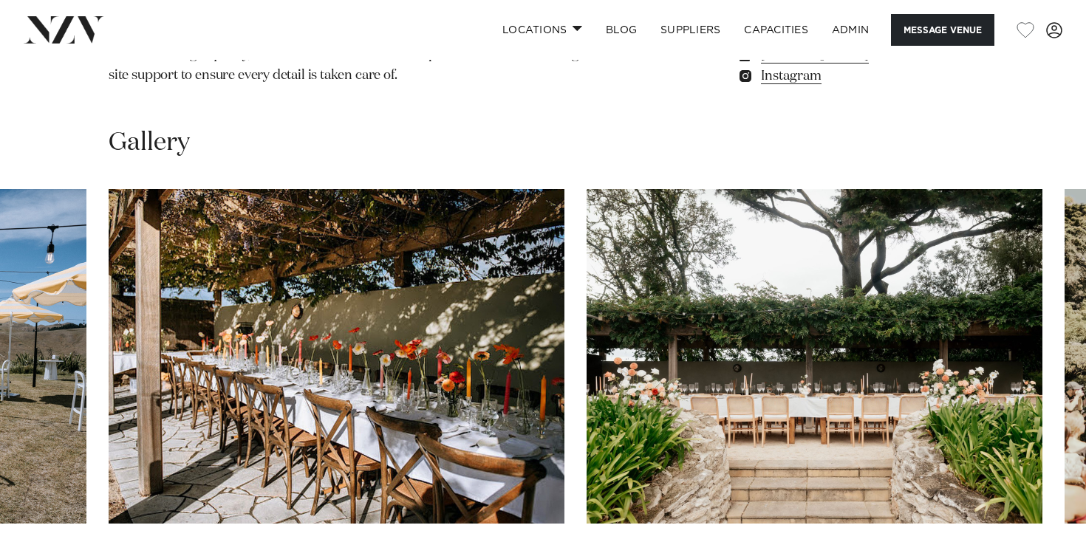
scroll to position [1313, 0]
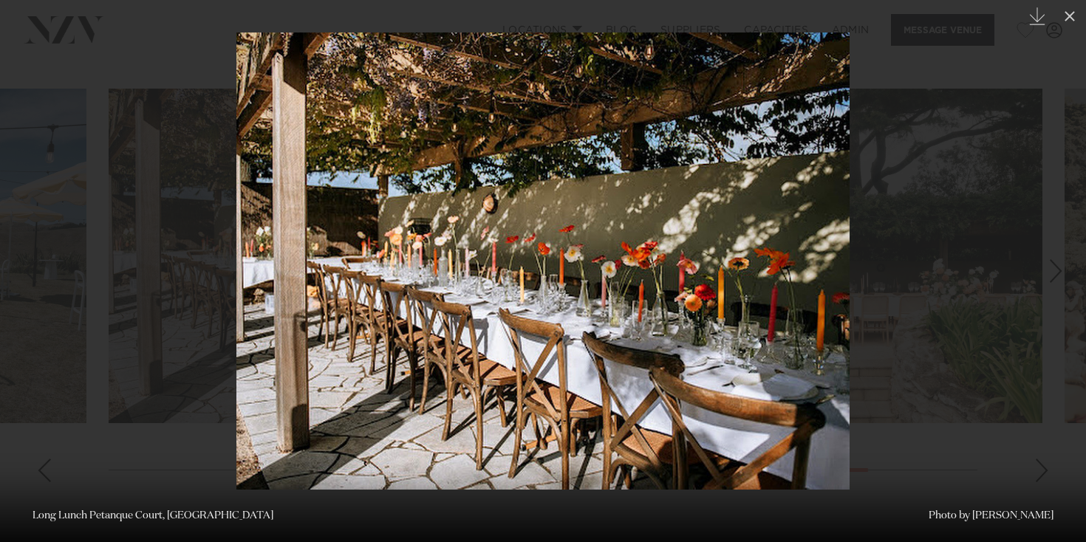
scroll to position [1389, 0]
